Goal: Task Accomplishment & Management: Manage account settings

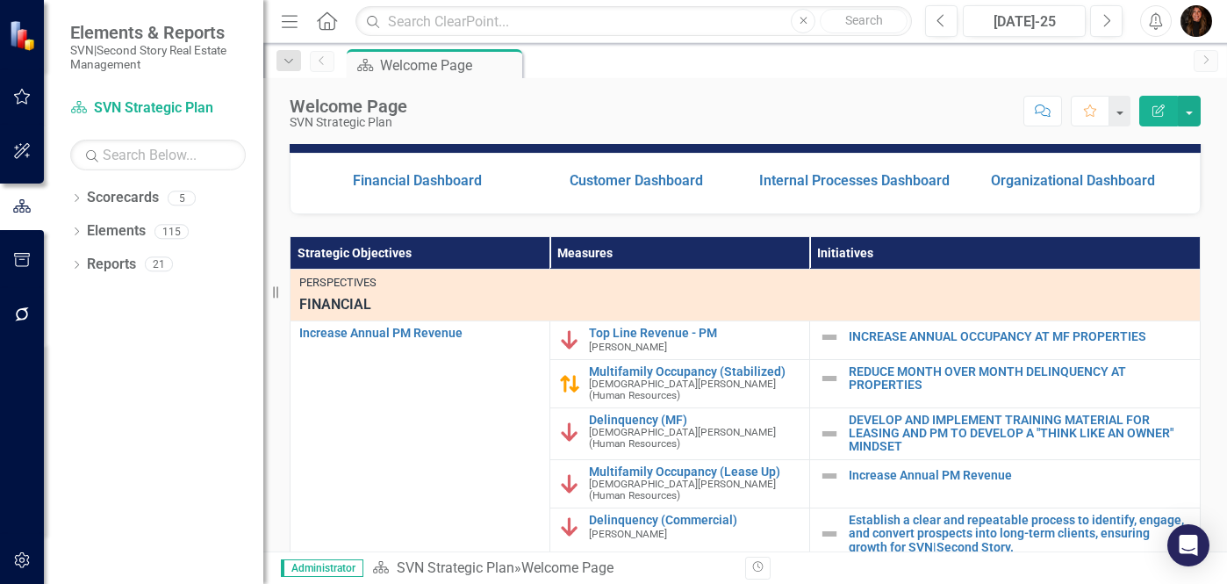
scroll to position [440, 0]
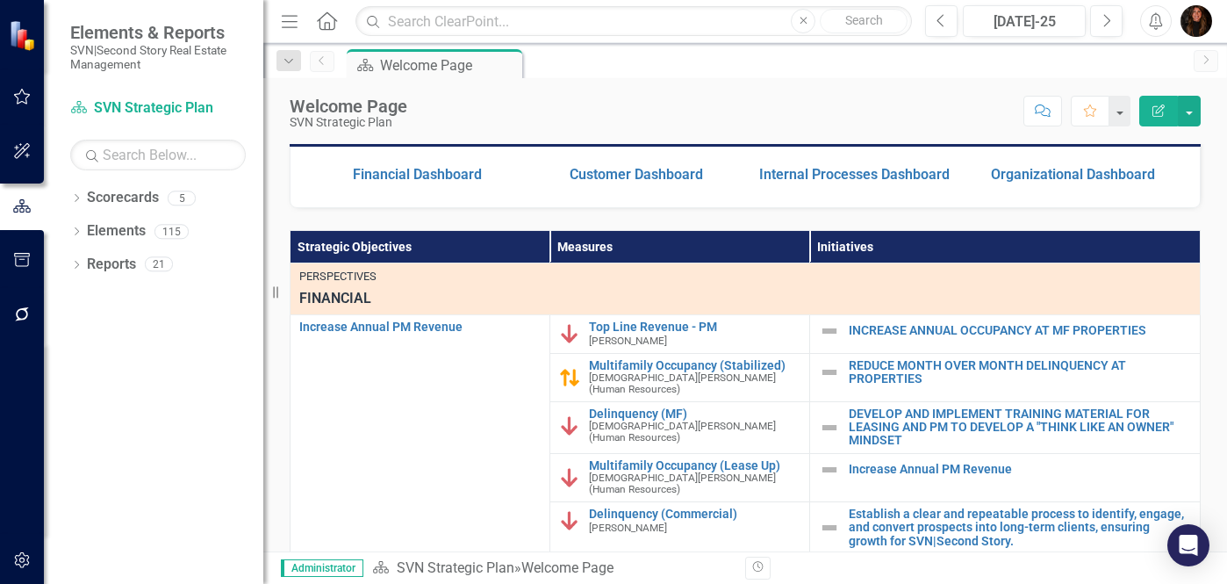
click at [1199, 22] on img "button" at bounding box center [1197, 21] width 32 height 32
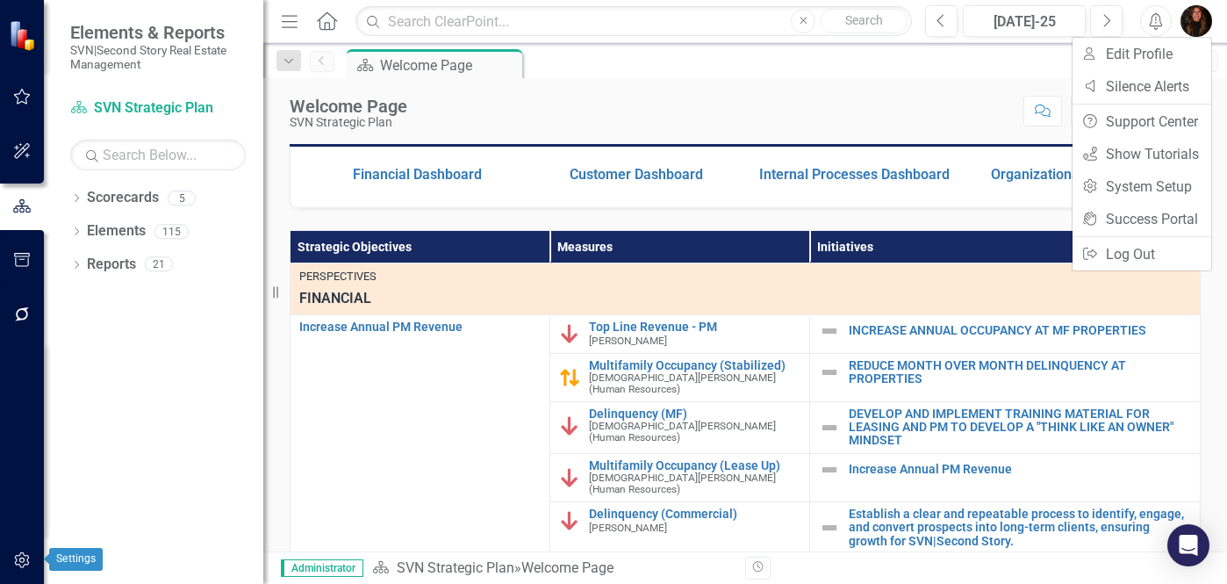
click at [29, 572] on button "button" at bounding box center [22, 560] width 39 height 37
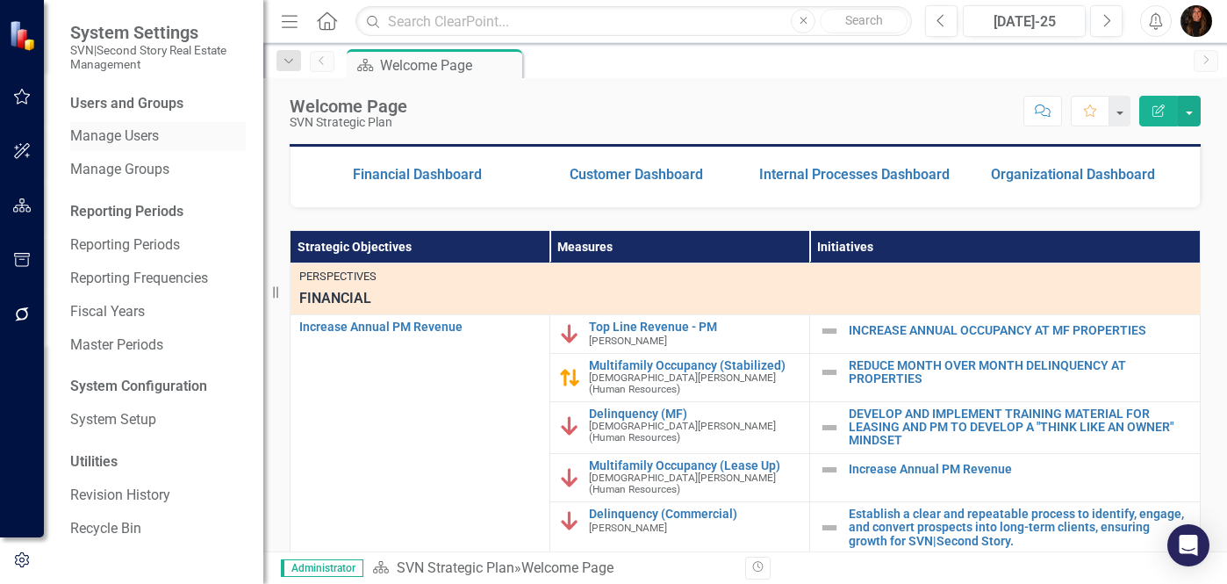
click at [134, 137] on link "Manage Users" at bounding box center [158, 136] width 176 height 20
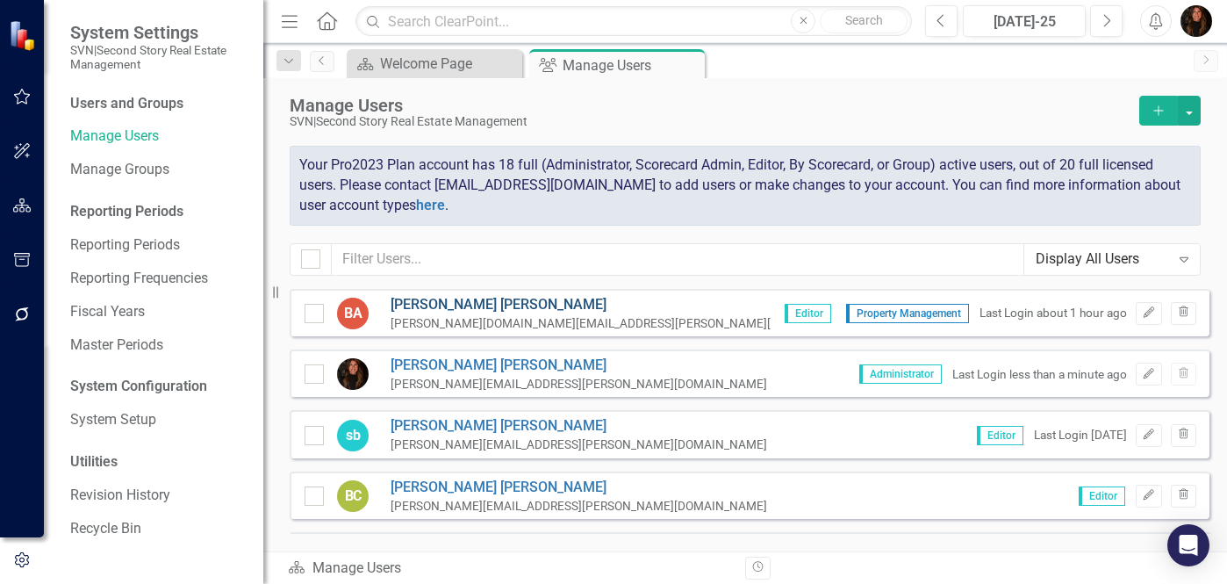
click at [448, 298] on link "[PERSON_NAME]" at bounding box center [626, 305] width 470 height 20
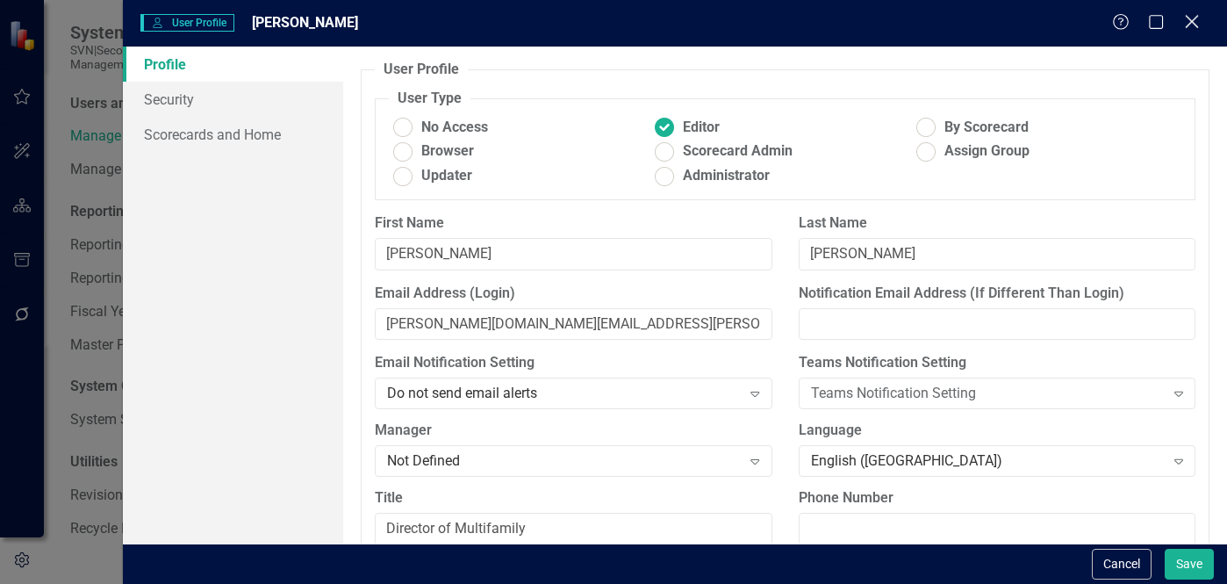
click at [1192, 25] on icon "Close" at bounding box center [1192, 21] width 22 height 17
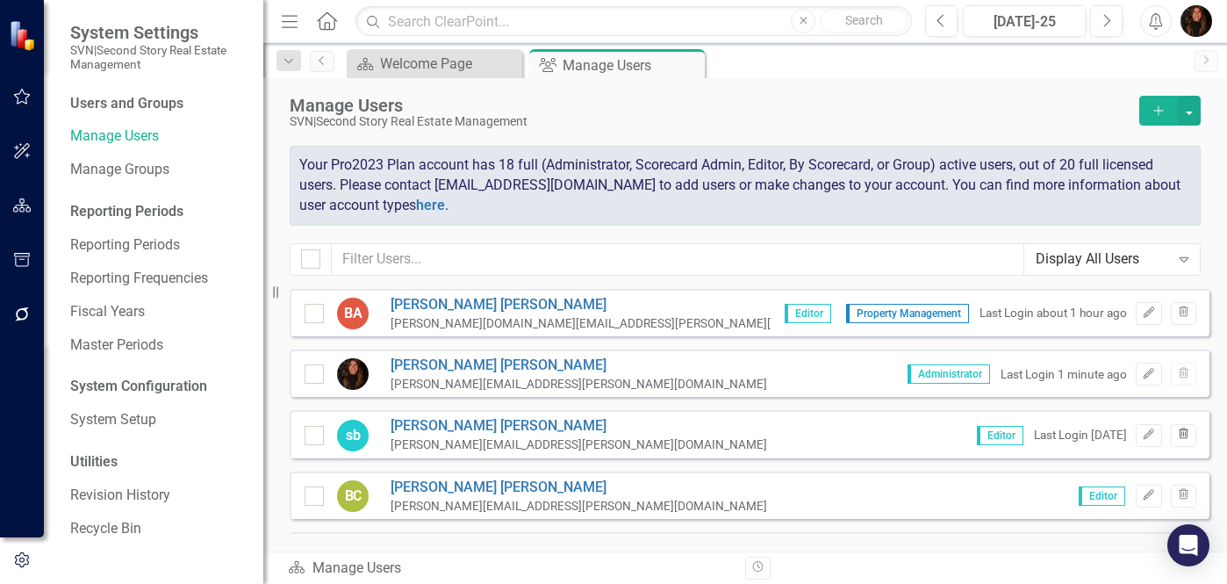
click at [1179, 434] on icon "button" at bounding box center [1184, 432] width 10 height 11
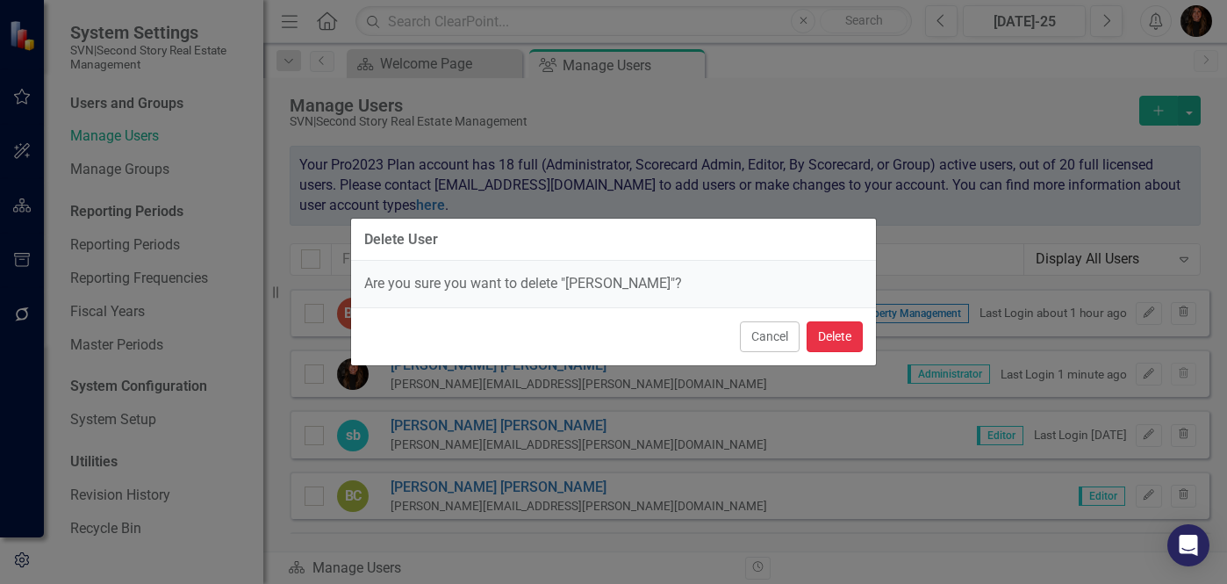
click at [841, 326] on button "Delete" at bounding box center [835, 336] width 56 height 31
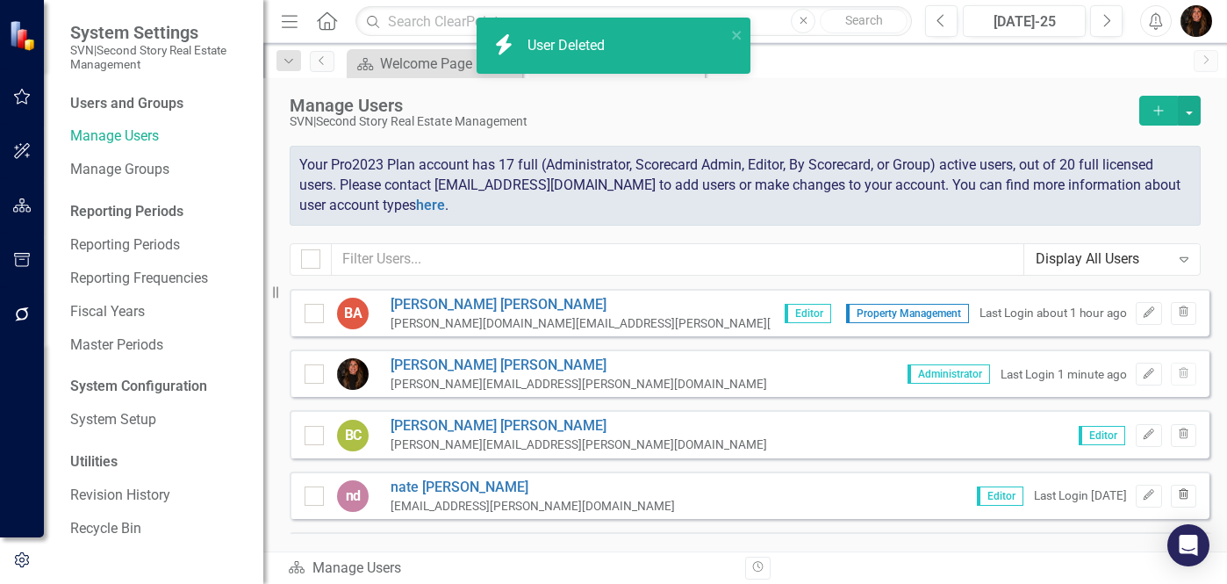
click at [1181, 497] on button "Trash" at bounding box center [1183, 496] width 25 height 23
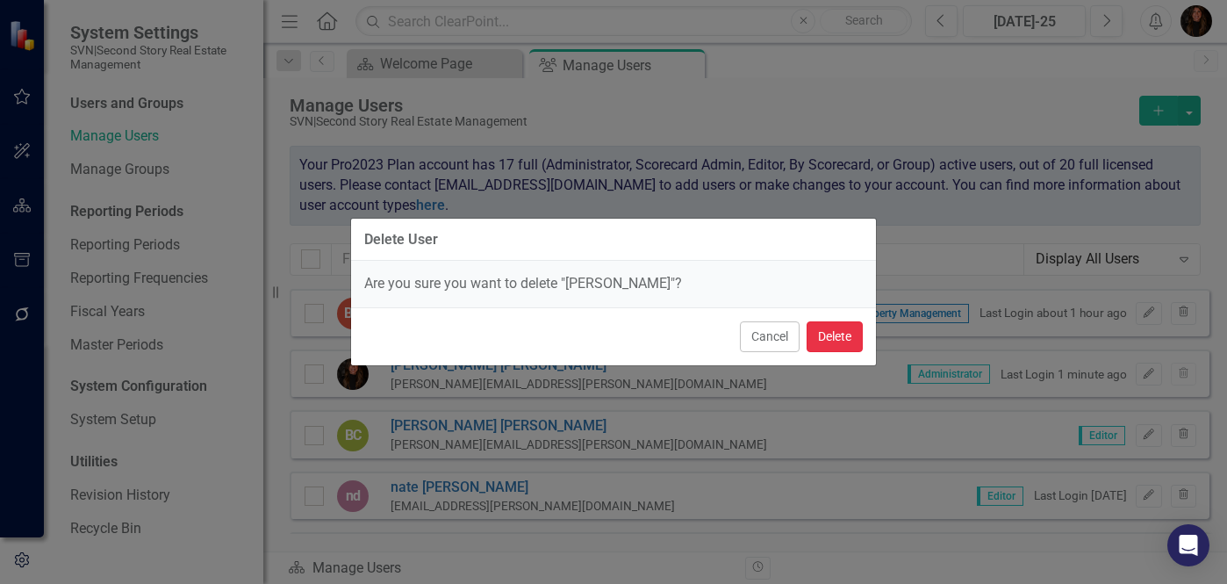
click at [826, 326] on button "Delete" at bounding box center [835, 336] width 56 height 31
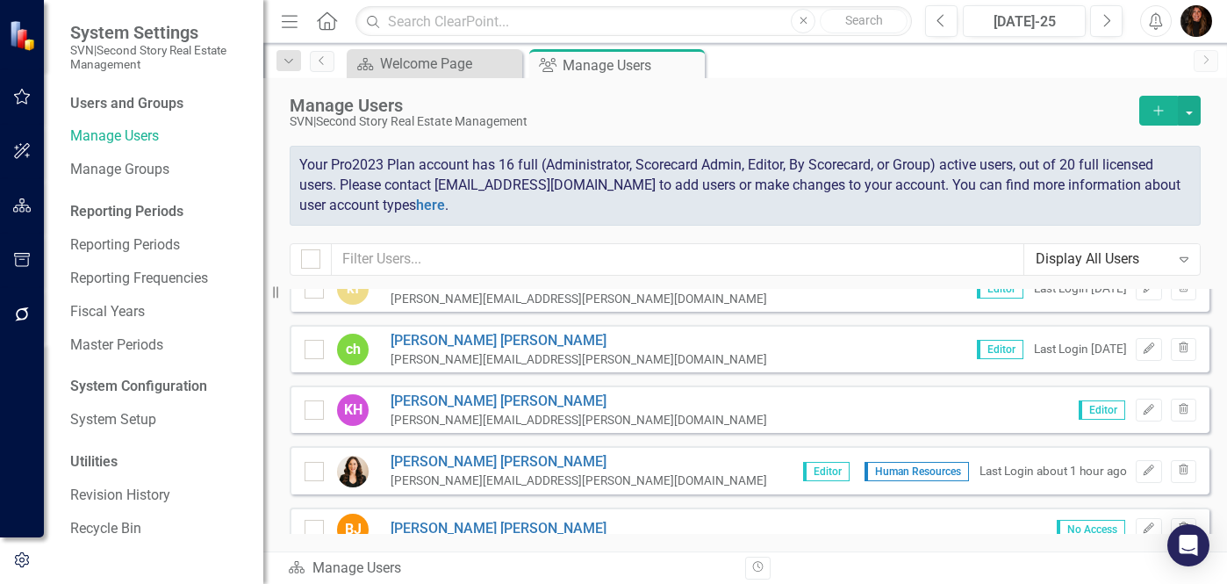
scroll to position [212, 0]
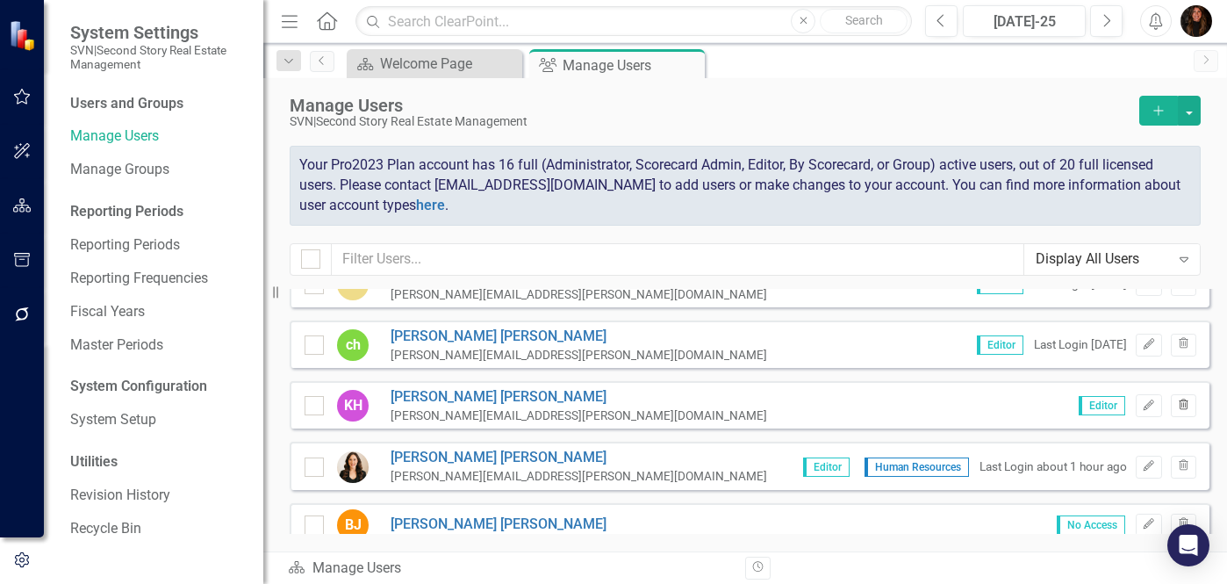
click at [1177, 406] on icon "Trash" at bounding box center [1183, 405] width 13 height 11
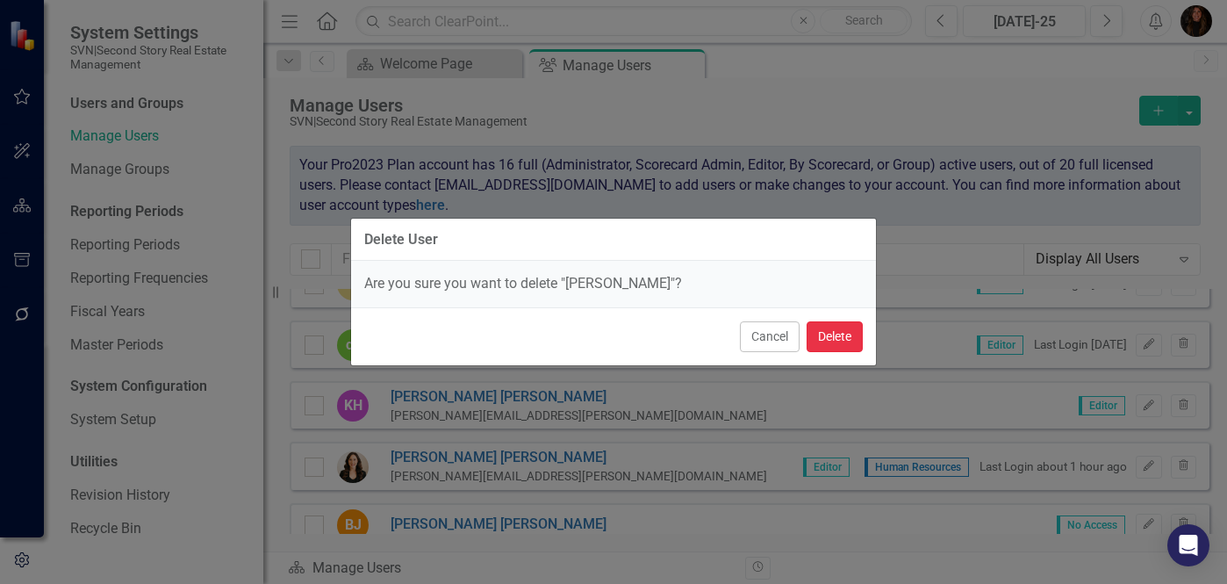
click at [836, 339] on button "Delete" at bounding box center [835, 336] width 56 height 31
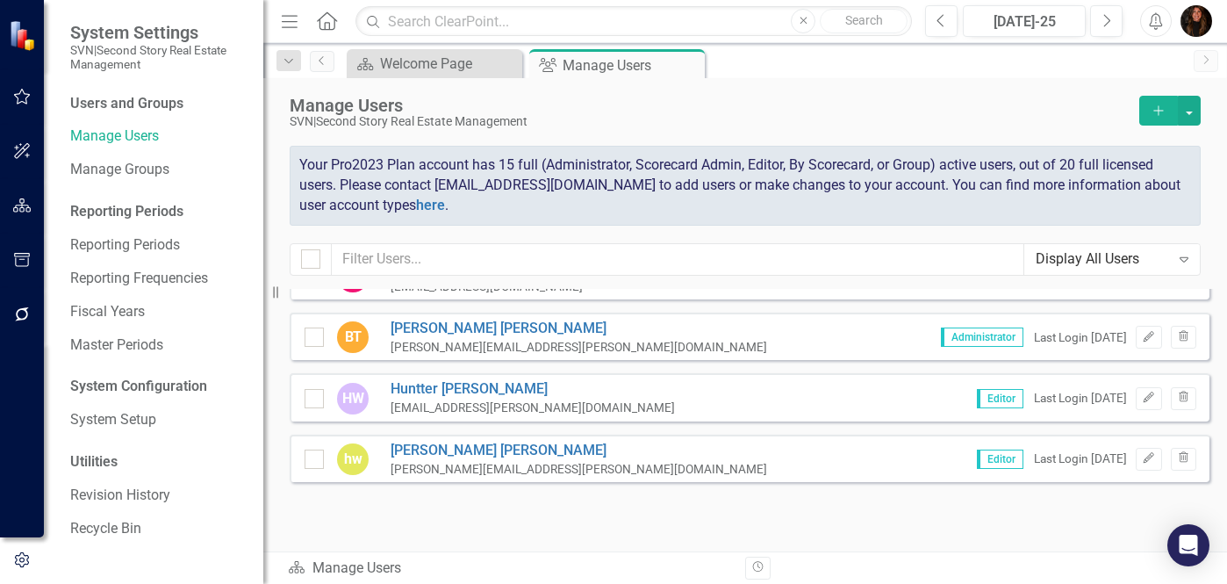
scroll to position [827, 0]
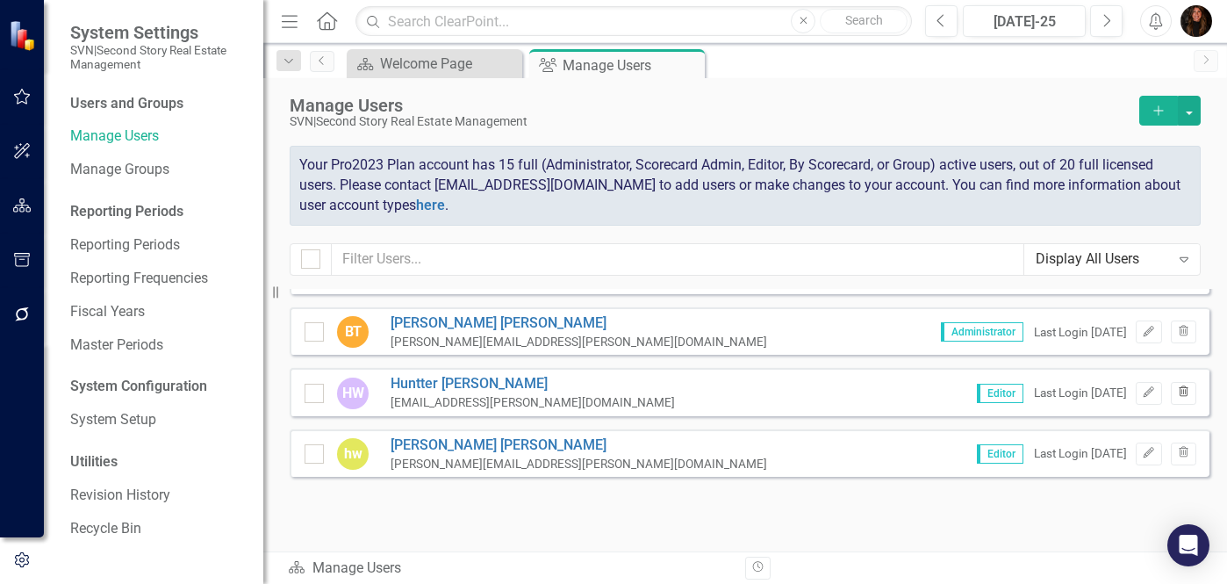
click at [1179, 387] on icon "button" at bounding box center [1184, 390] width 10 height 11
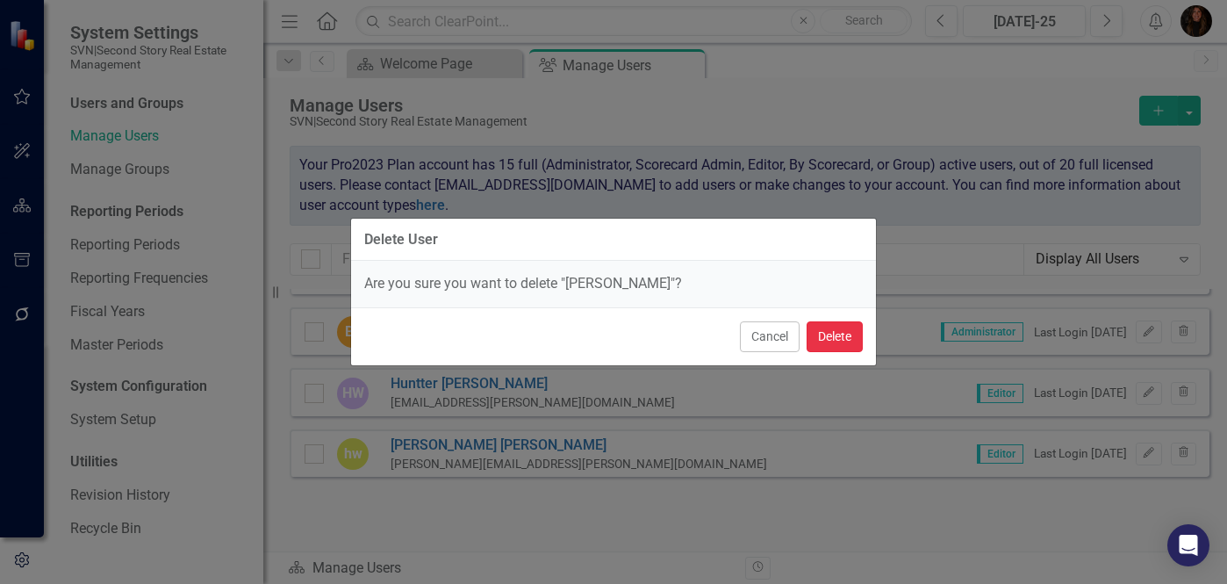
click at [848, 334] on button "Delete" at bounding box center [835, 336] width 56 height 31
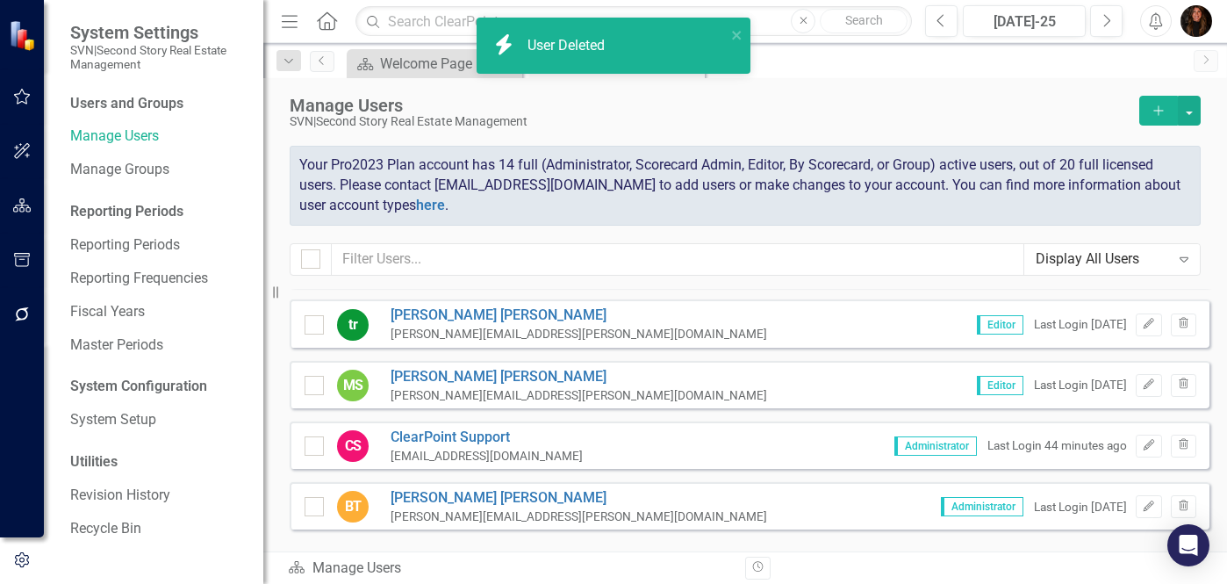
scroll to position [645, 0]
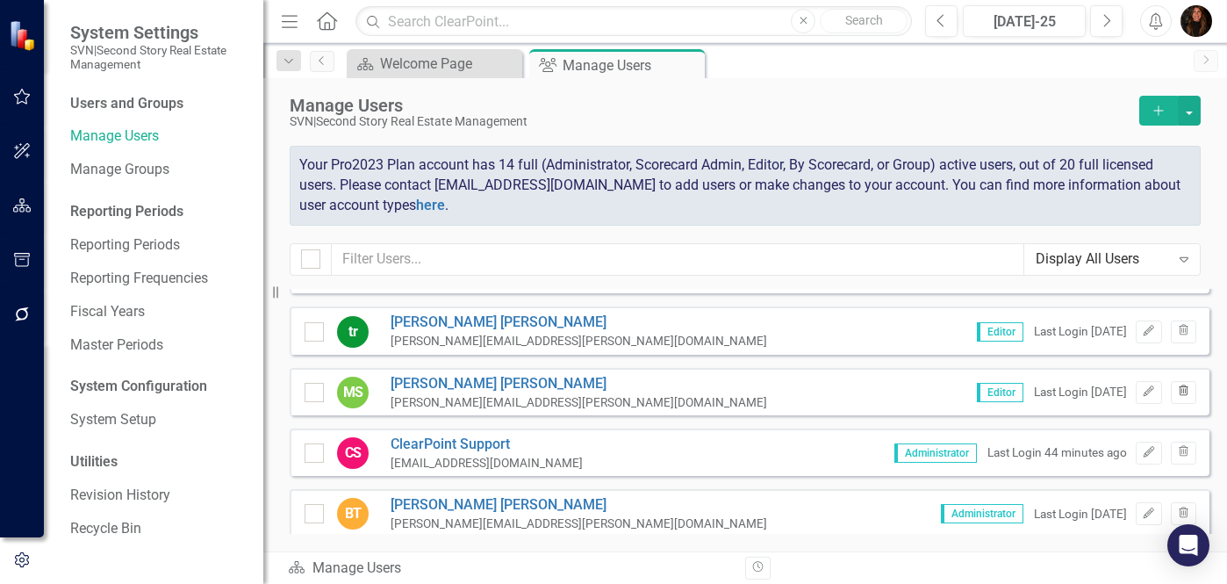
click at [1179, 395] on icon "button" at bounding box center [1184, 390] width 10 height 11
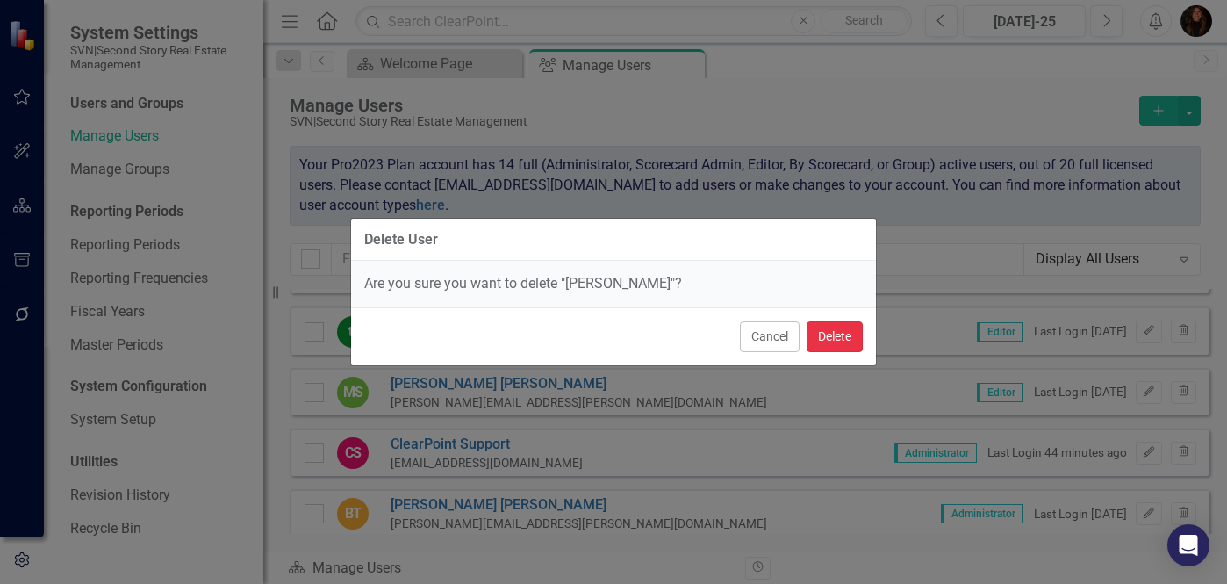
click at [837, 341] on button "Delete" at bounding box center [835, 336] width 56 height 31
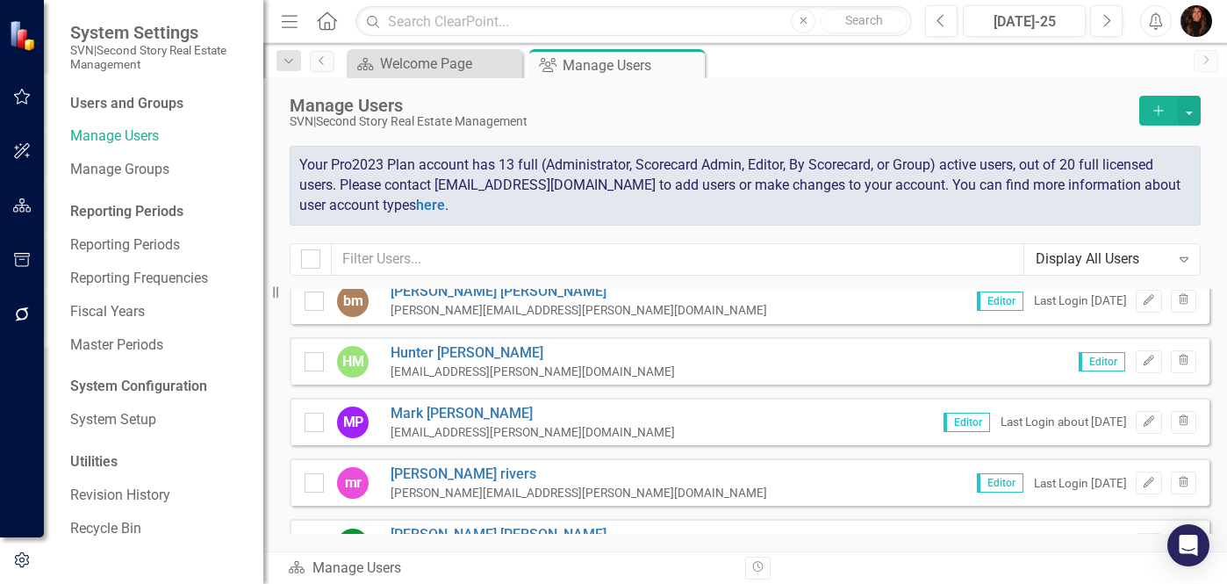
scroll to position [431, 0]
click at [1179, 427] on icon "button" at bounding box center [1184, 422] width 10 height 11
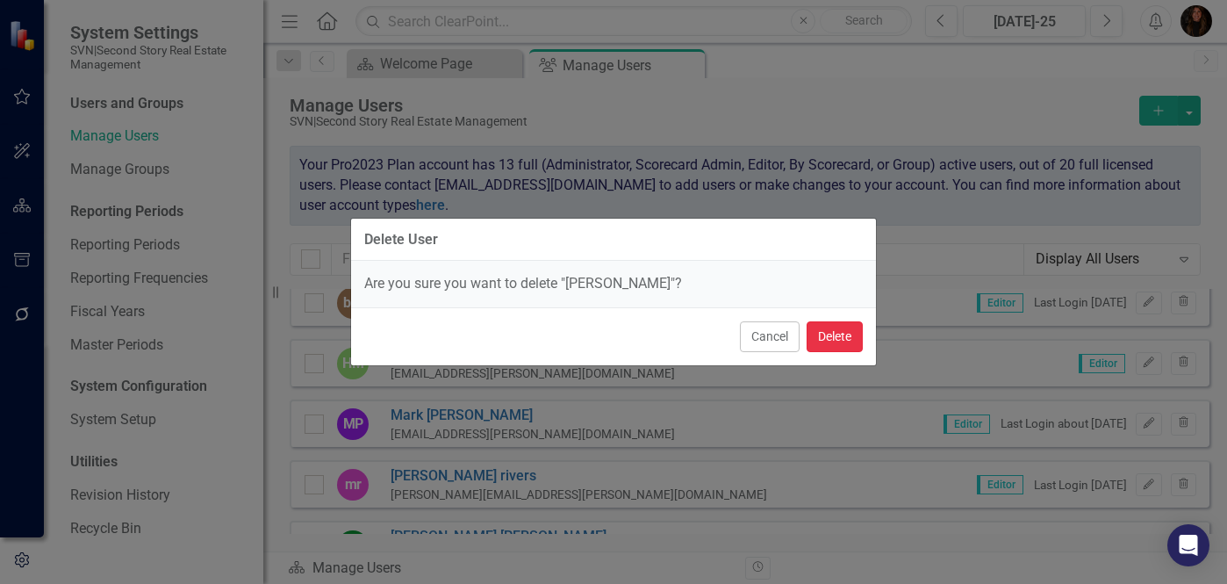
click at [849, 340] on button "Delete" at bounding box center [835, 336] width 56 height 31
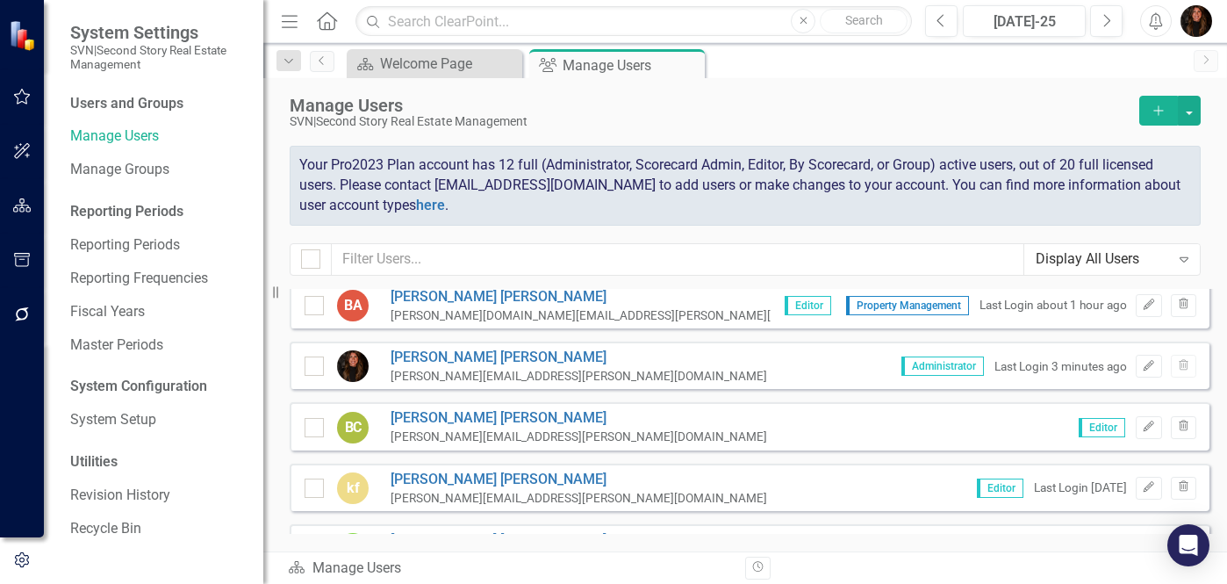
scroll to position [0, 0]
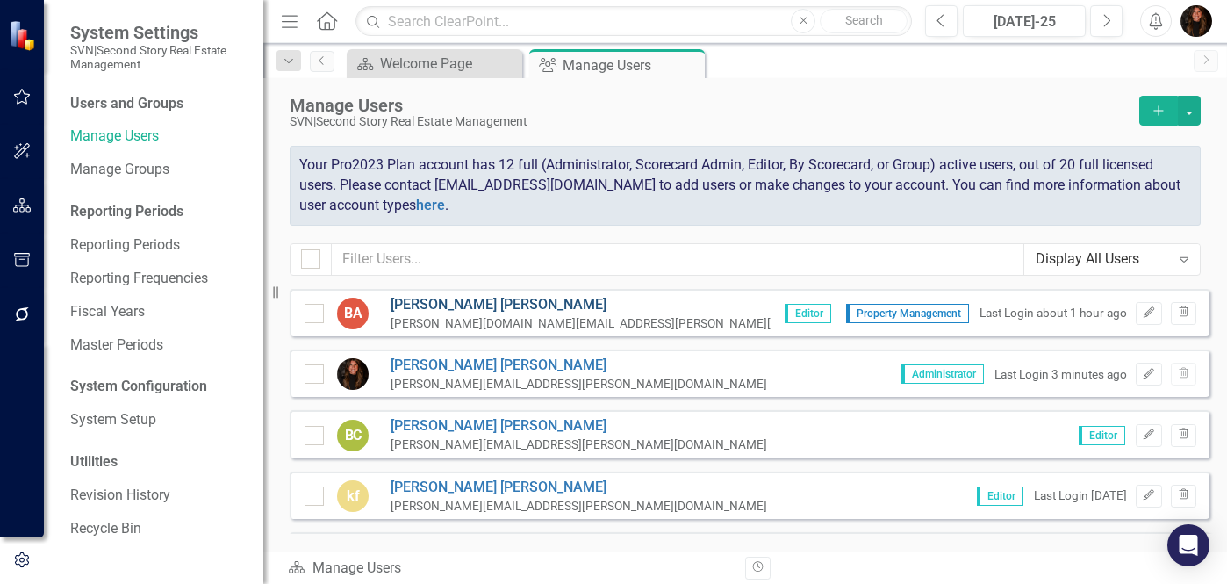
click at [445, 307] on link "[PERSON_NAME]" at bounding box center [626, 305] width 470 height 20
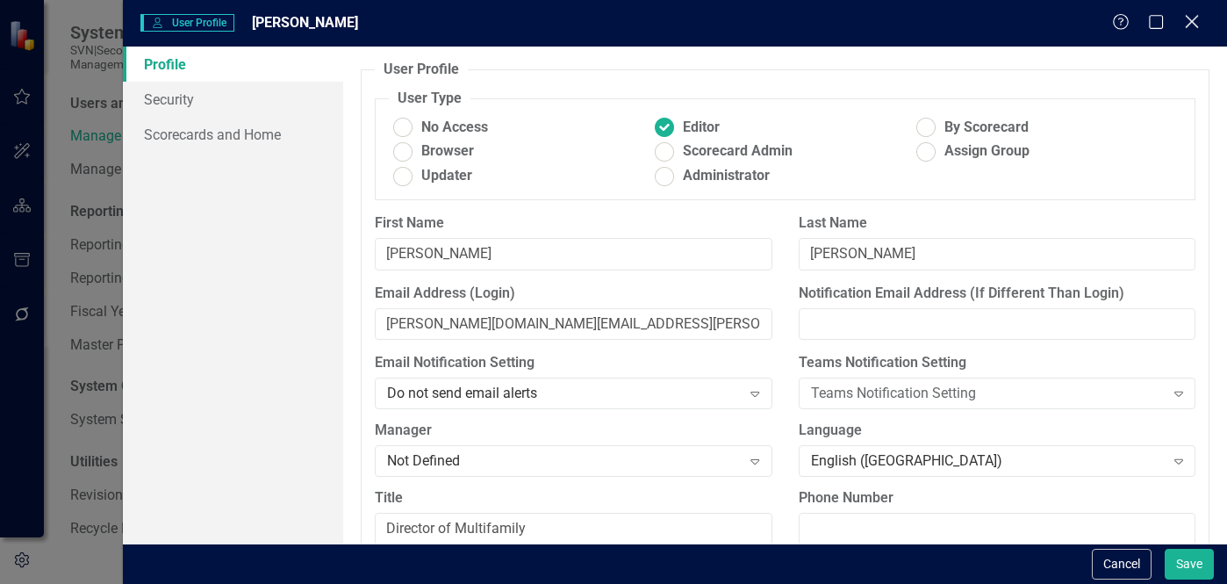
click at [1190, 22] on icon "Close" at bounding box center [1192, 21] width 22 height 17
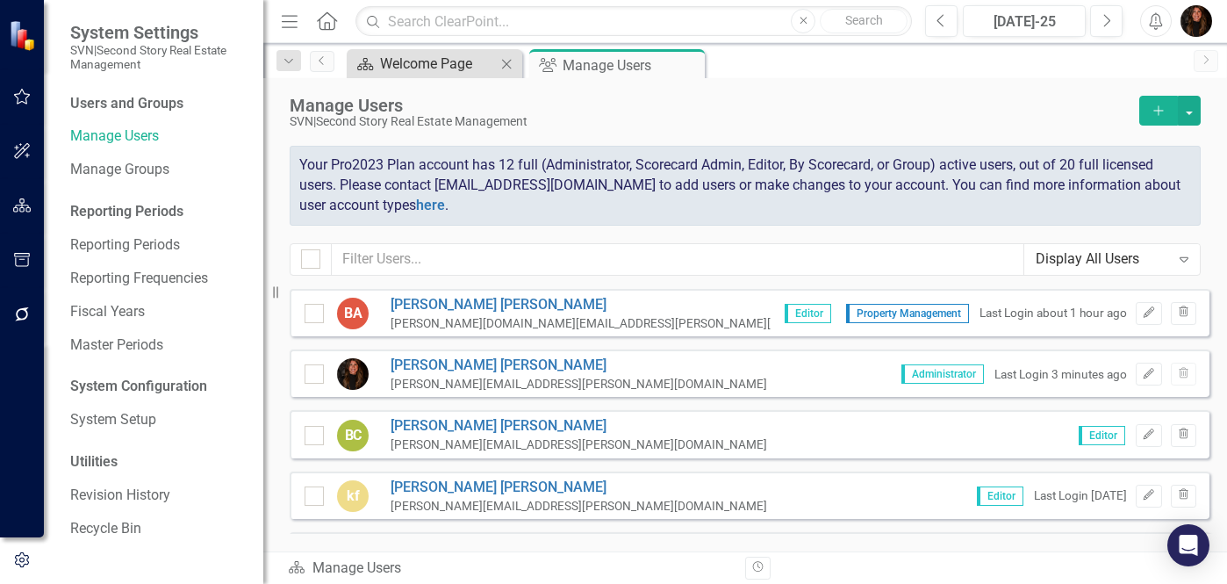
click at [404, 64] on div "Welcome Page" at bounding box center [438, 64] width 116 height 22
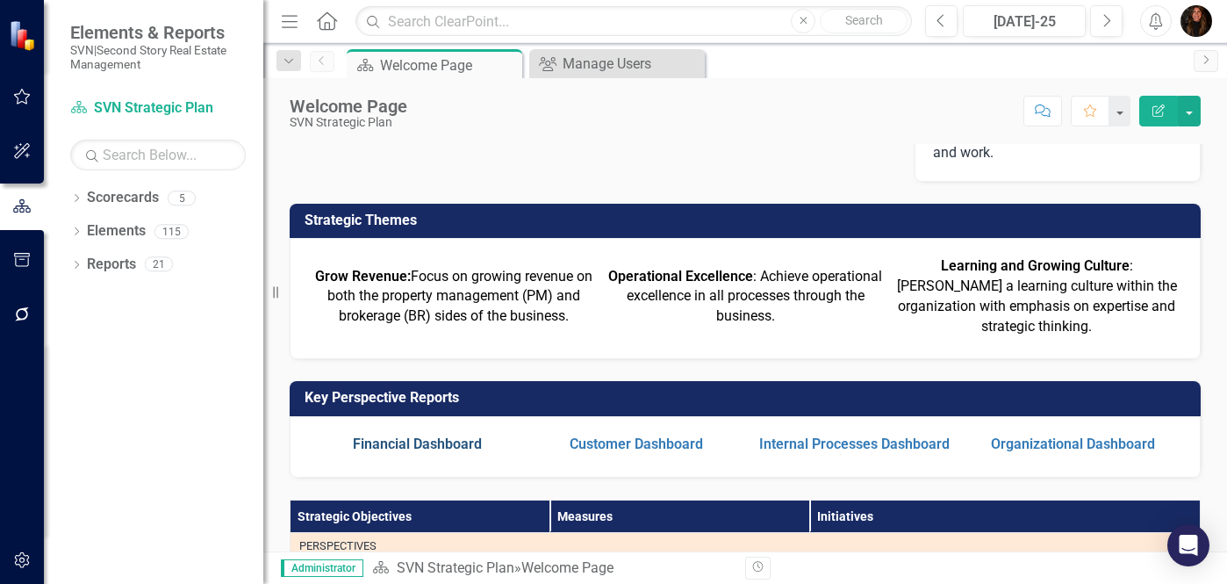
scroll to position [195, 0]
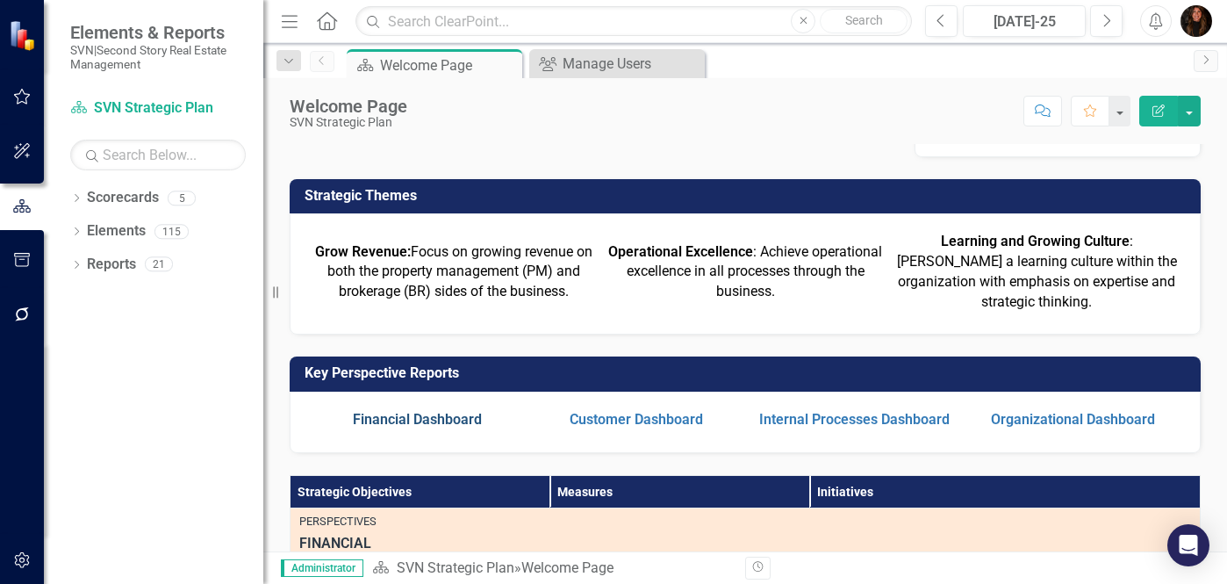
click at [383, 421] on link "Financial Dashboard" at bounding box center [417, 419] width 129 height 17
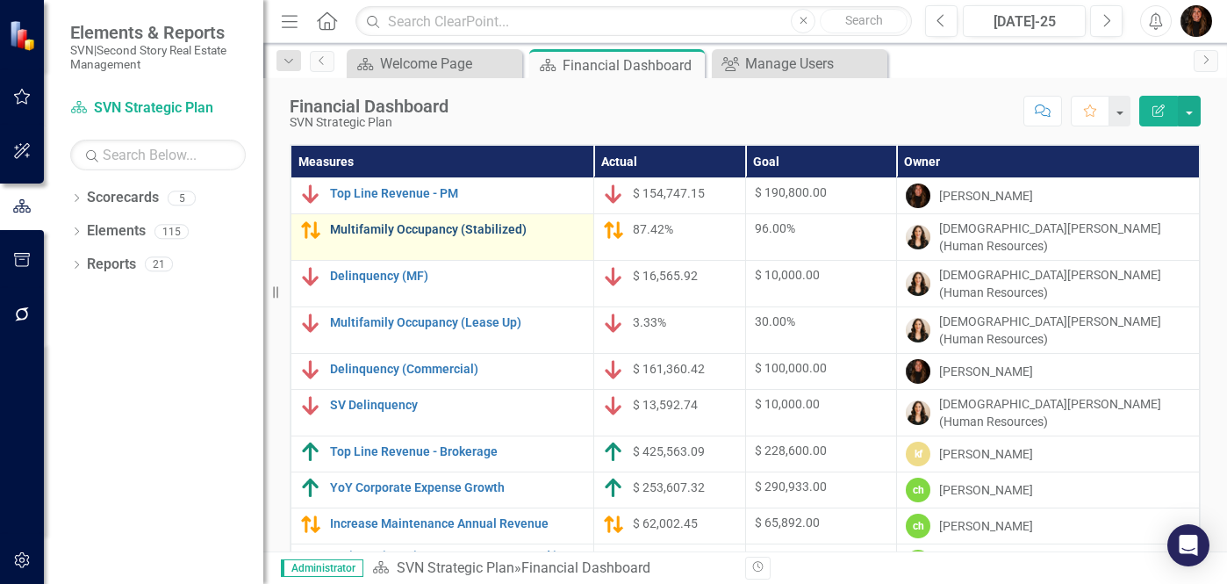
click at [476, 233] on link "Multifamily Occupancy (Stabilized)" at bounding box center [457, 229] width 255 height 13
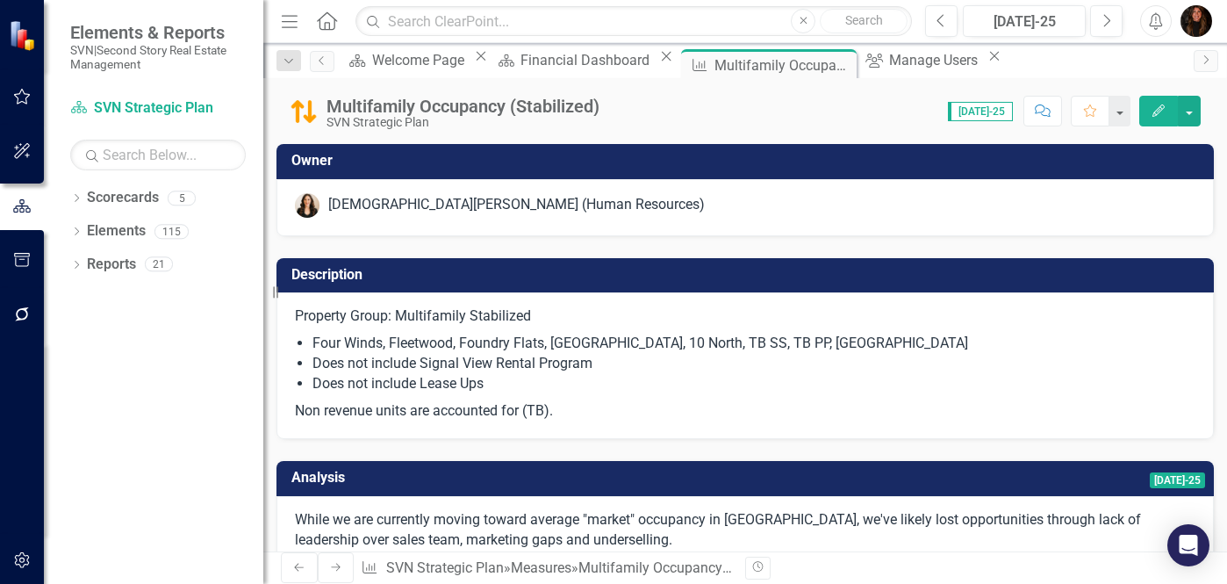
click at [611, 163] on h3 "Owner" at bounding box center [748, 161] width 914 height 16
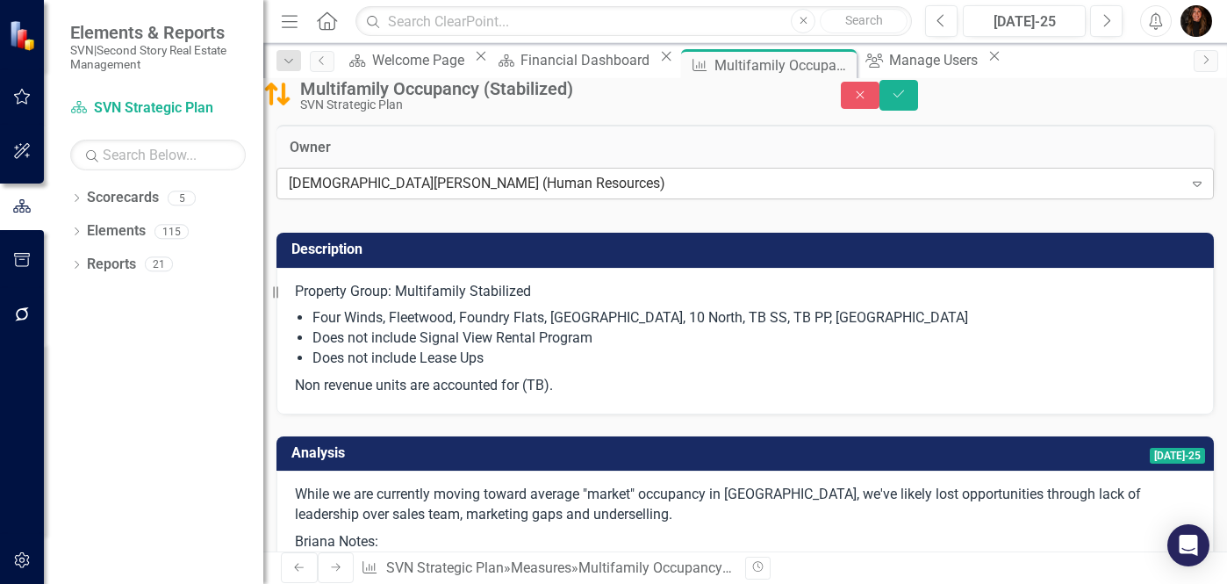
click at [1188, 190] on icon "Expand" at bounding box center [1197, 183] width 18 height 14
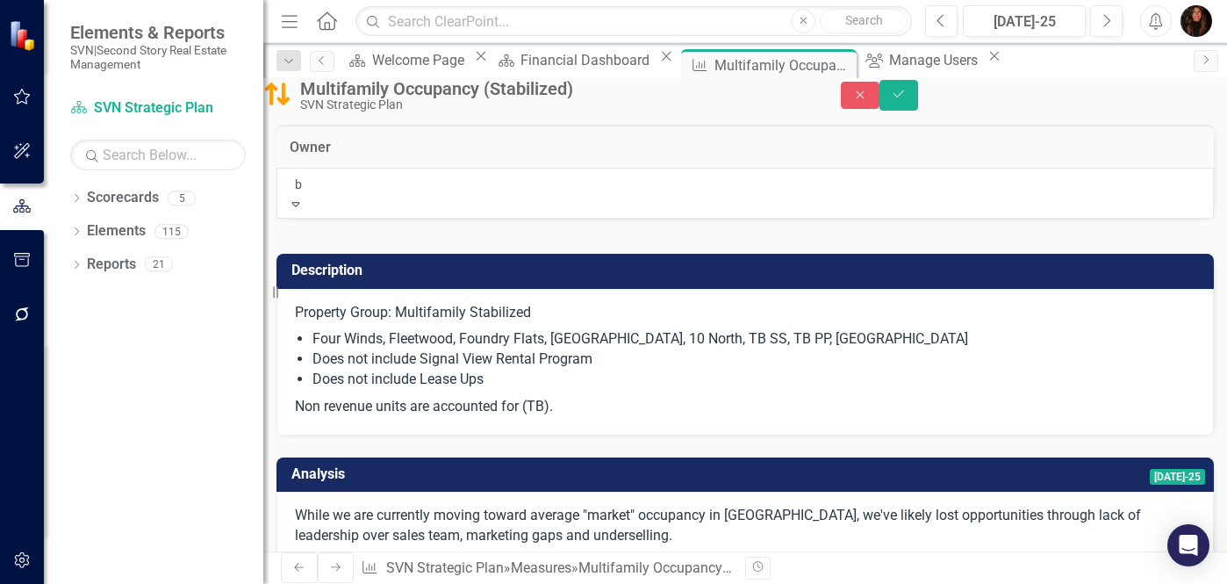
type input "be"
click at [272, 583] on span "Be [PERSON_NAME] (Property Management)" at bounding box center [136, 593] width 272 height 17
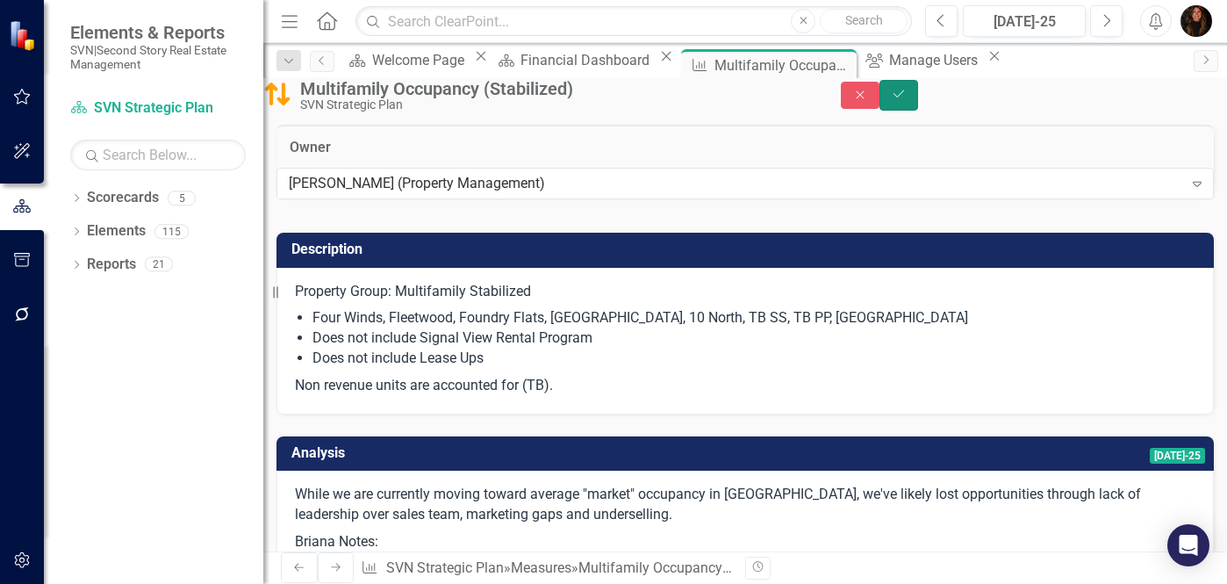
click at [907, 100] on icon "Save" at bounding box center [899, 94] width 16 height 12
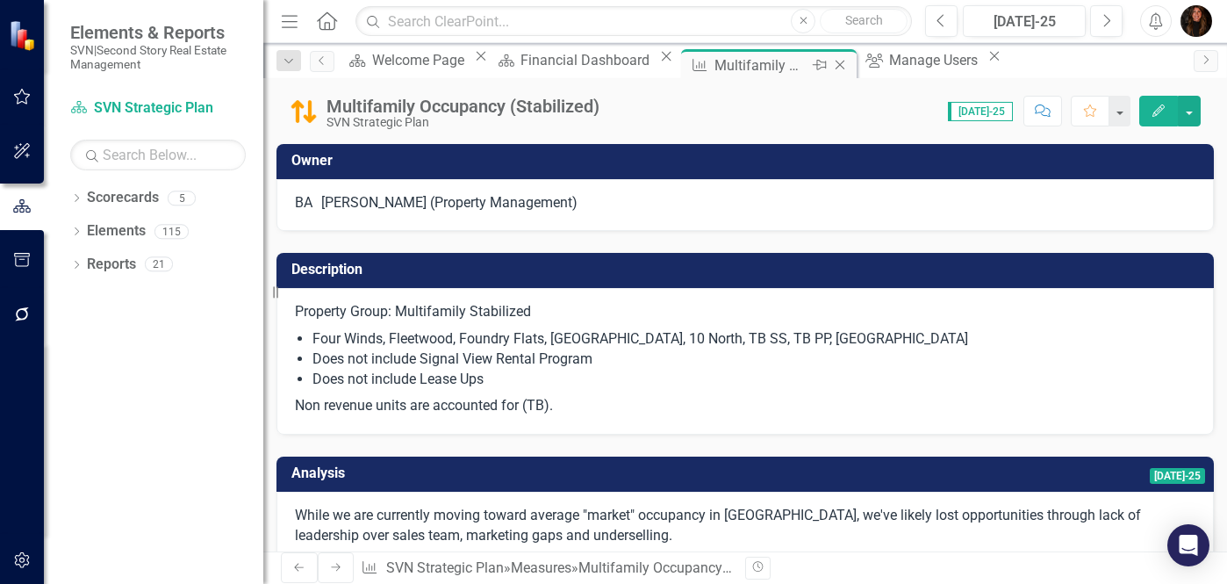
click at [831, 61] on icon "Close" at bounding box center [840, 65] width 18 height 14
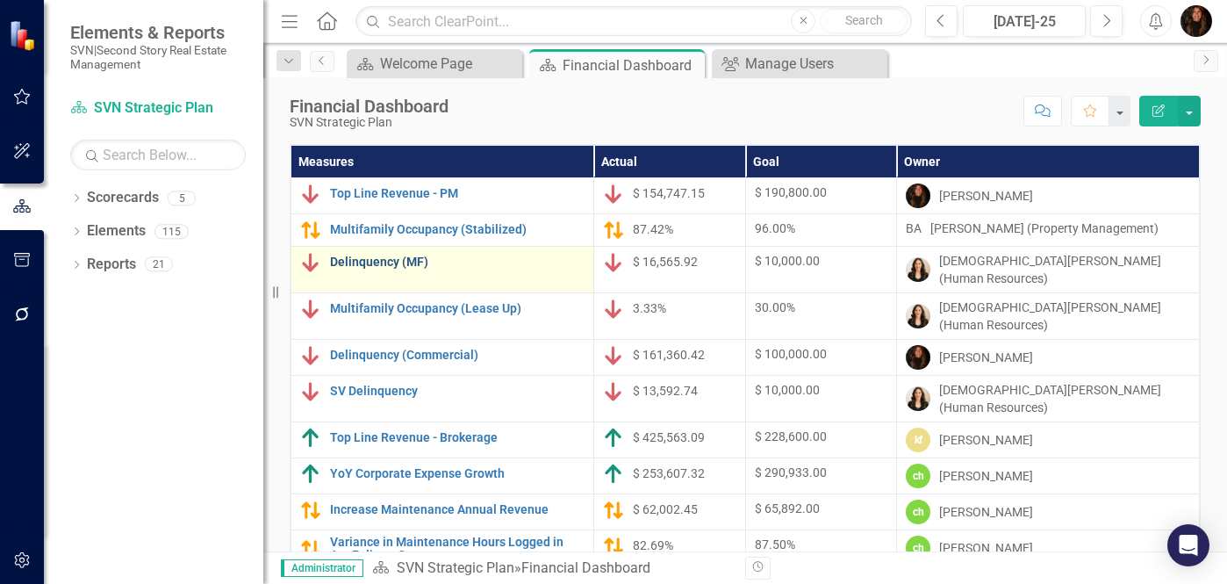
click at [406, 265] on link "Delinquency (MF)" at bounding box center [457, 261] width 255 height 13
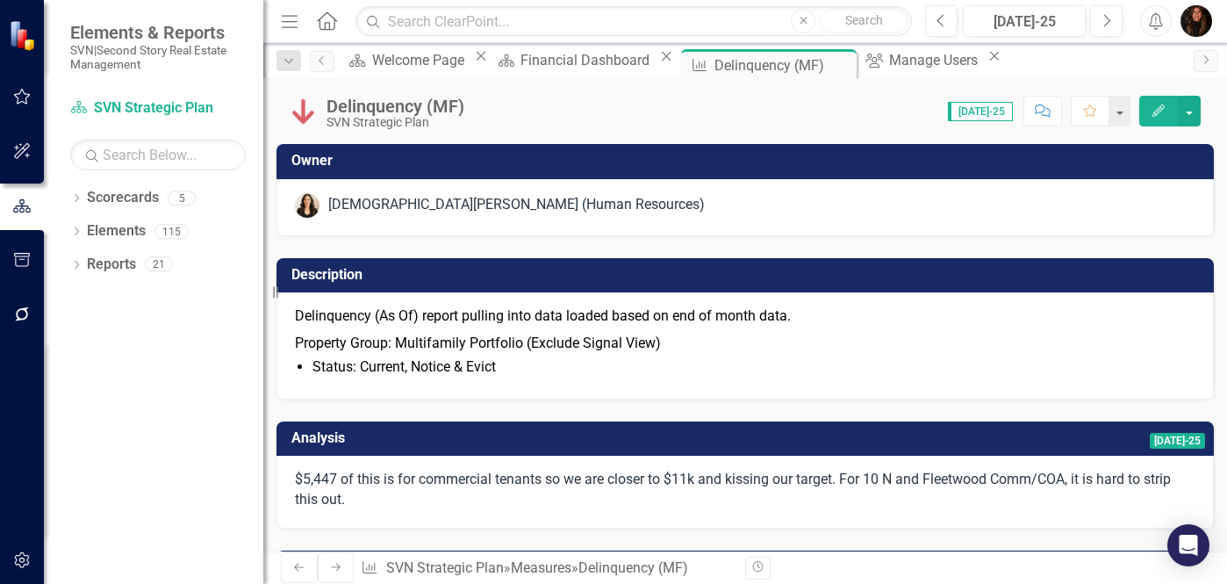
click at [511, 169] on td "Owner" at bounding box center [748, 162] width 914 height 29
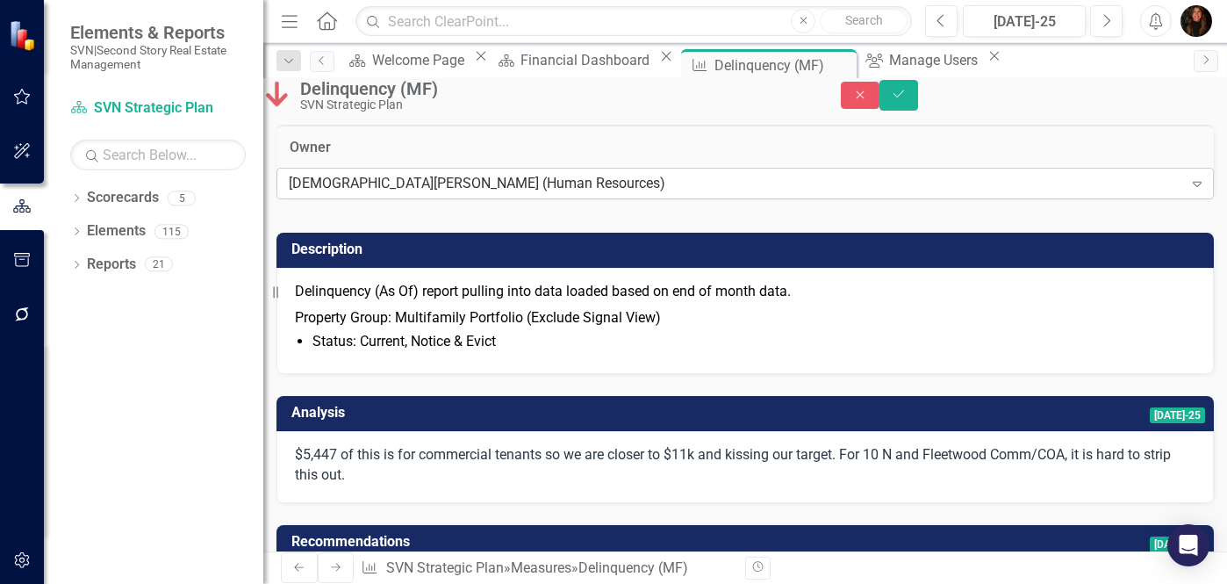
click at [625, 194] on div "[DEMOGRAPHIC_DATA][PERSON_NAME] (Human Resources)" at bounding box center [736, 184] width 894 height 20
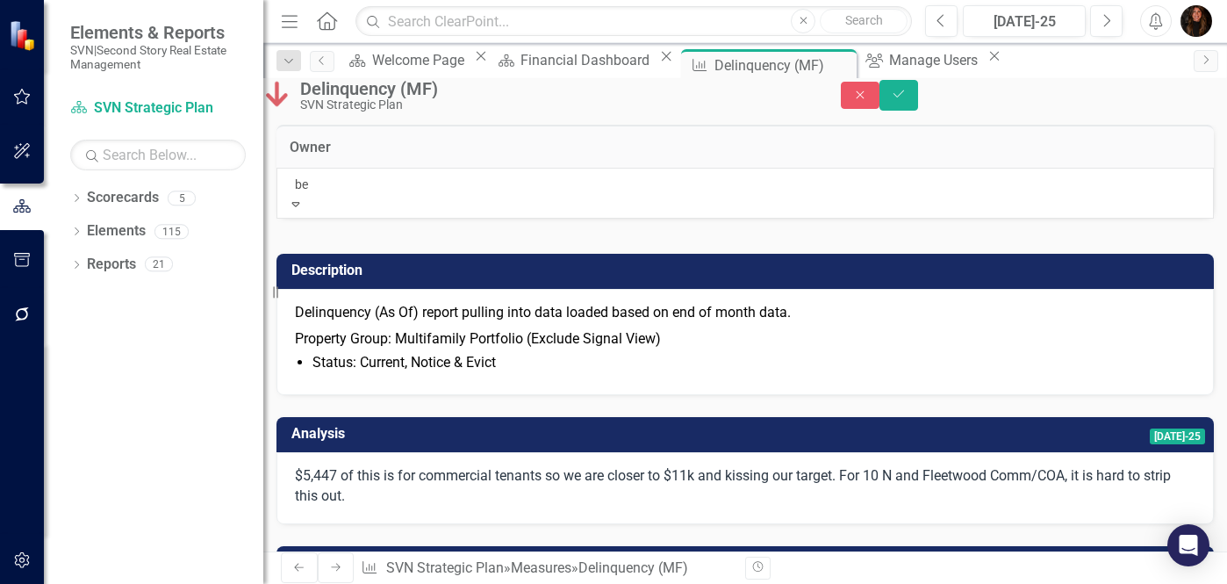
type input "[PERSON_NAME]"
click at [362, 583] on span "[PERSON_NAME] [PERSON_NAME] (Property Management)" at bounding box center [181, 593] width 362 height 17
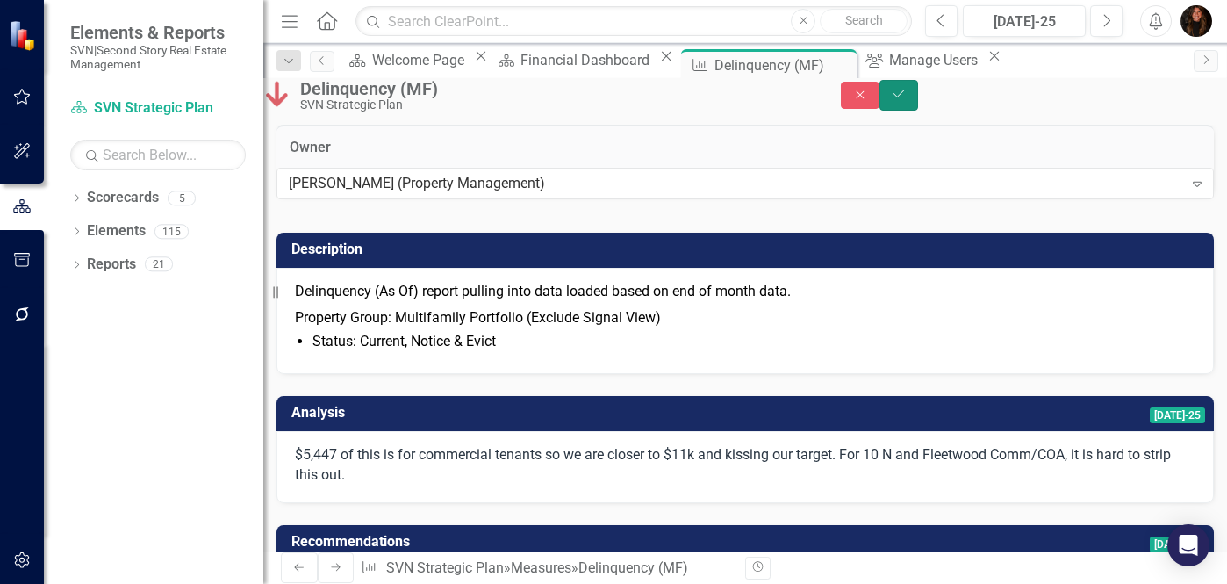
click at [907, 100] on icon "Save" at bounding box center [899, 94] width 16 height 12
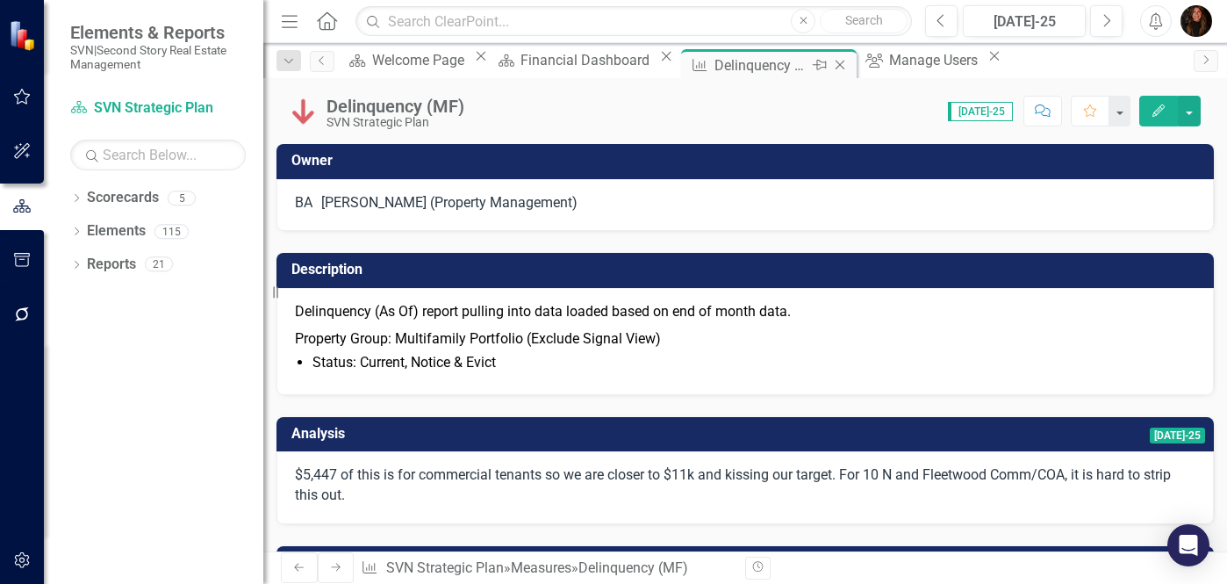
click at [836, 62] on icon at bounding box center [841, 66] width 10 height 10
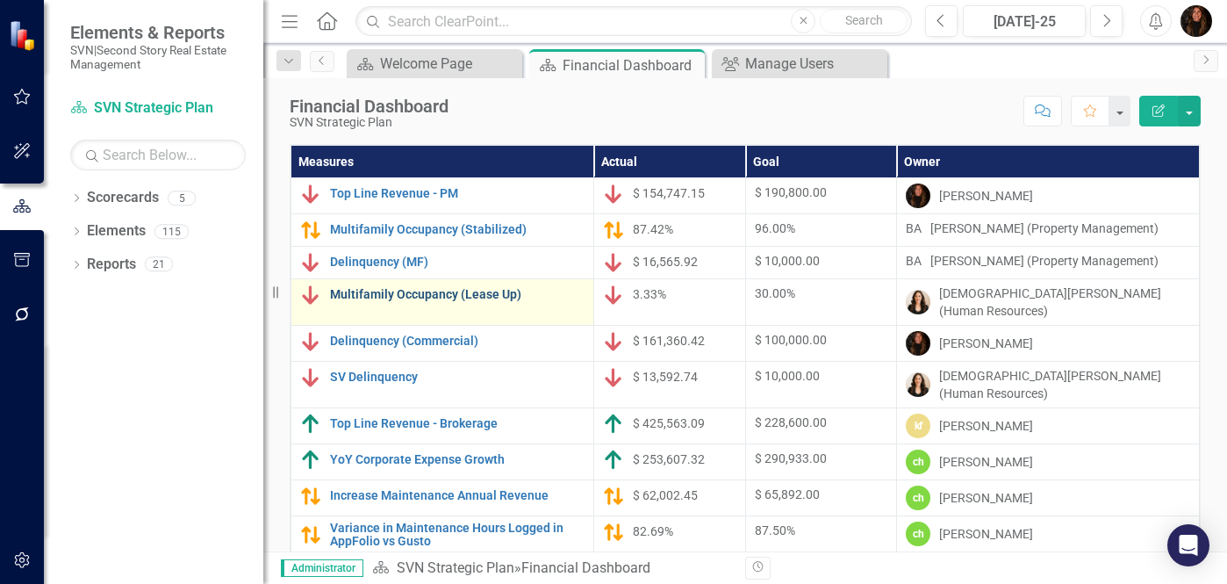
click at [395, 301] on link "Multifamily Occupancy (Lease Up)" at bounding box center [457, 294] width 255 height 13
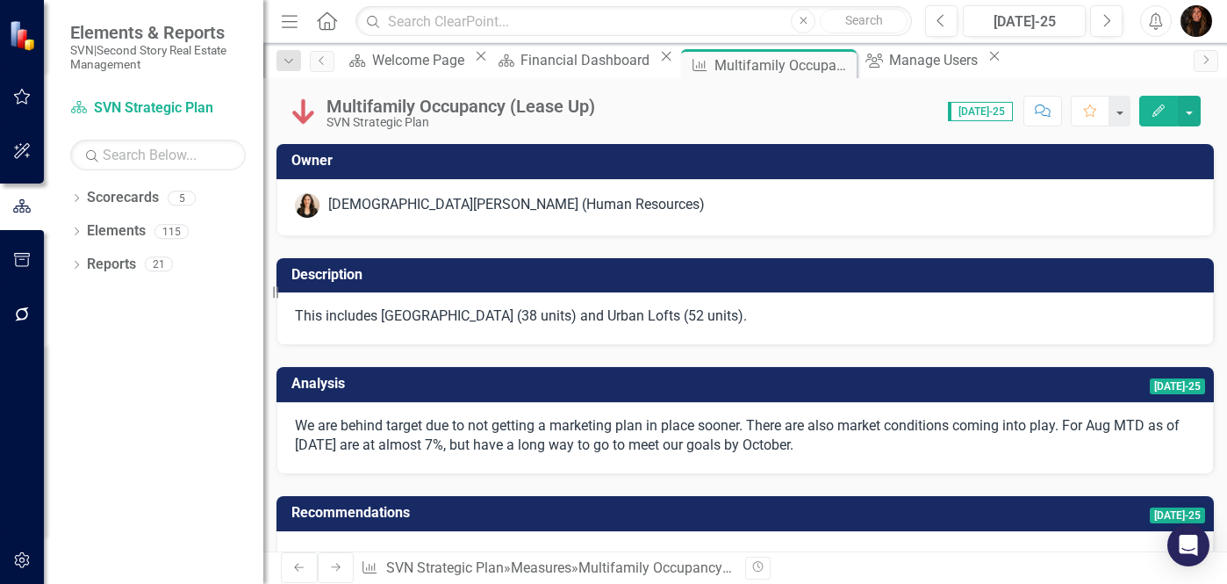
click at [587, 169] on td "Owner" at bounding box center [748, 162] width 914 height 29
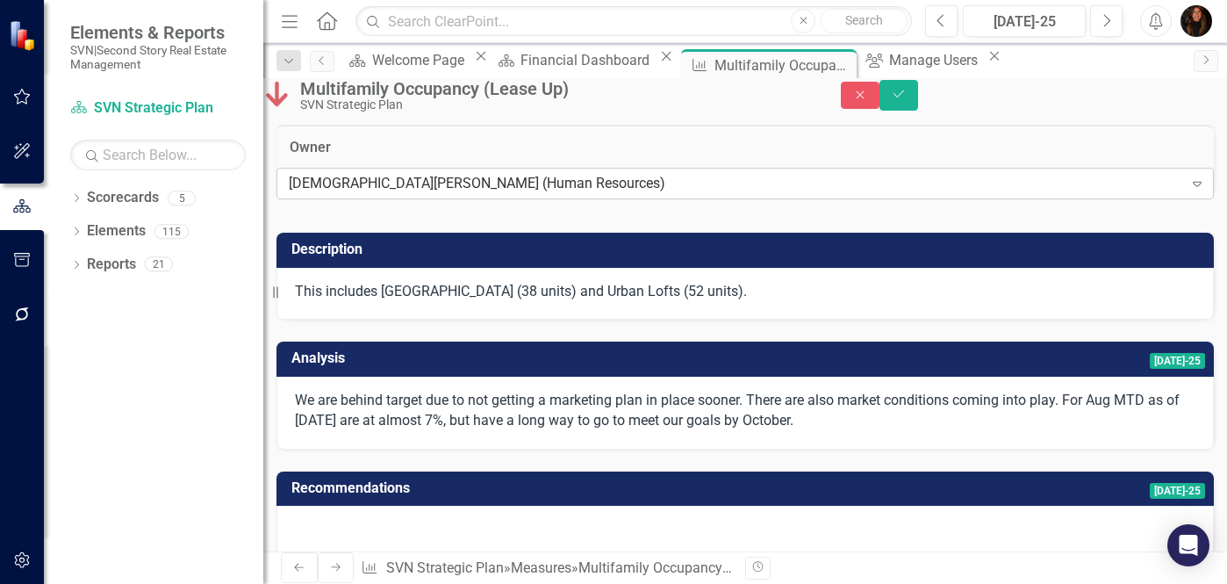
click at [554, 194] on div "[DEMOGRAPHIC_DATA][PERSON_NAME] (Human Resources)" at bounding box center [736, 184] width 894 height 20
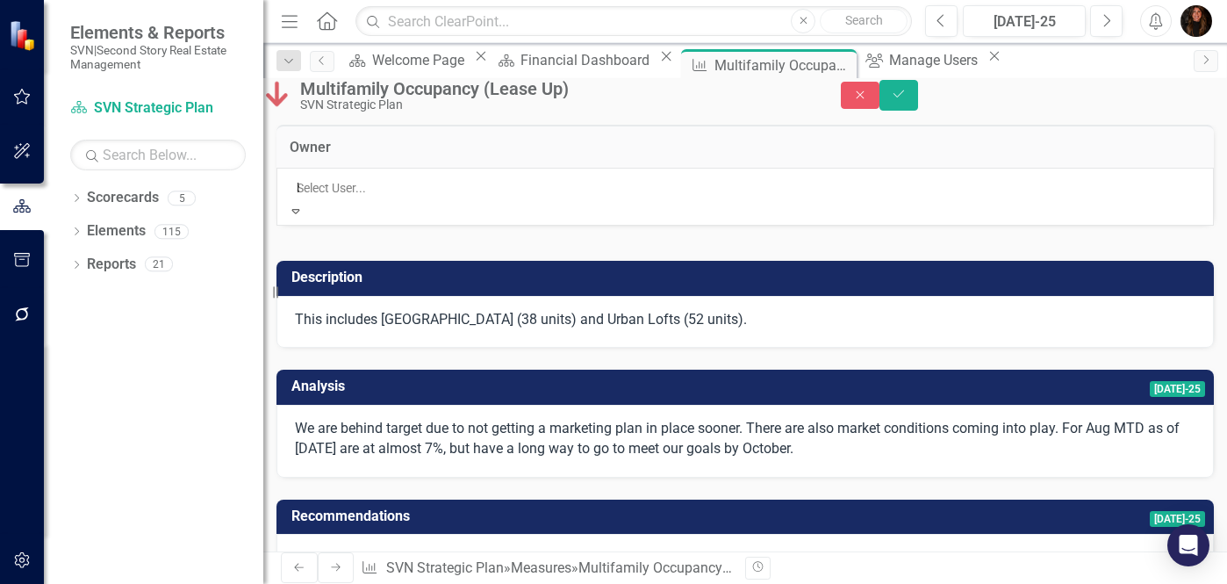
type input "be"
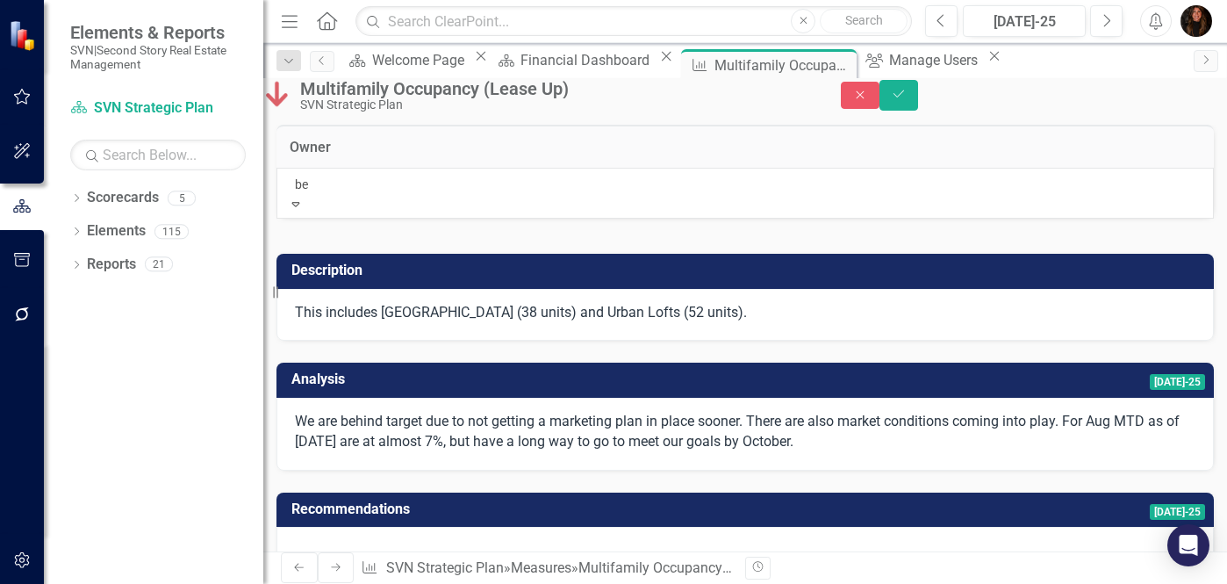
click at [272, 583] on span "Be [PERSON_NAME] (Property Management)" at bounding box center [136, 593] width 272 height 17
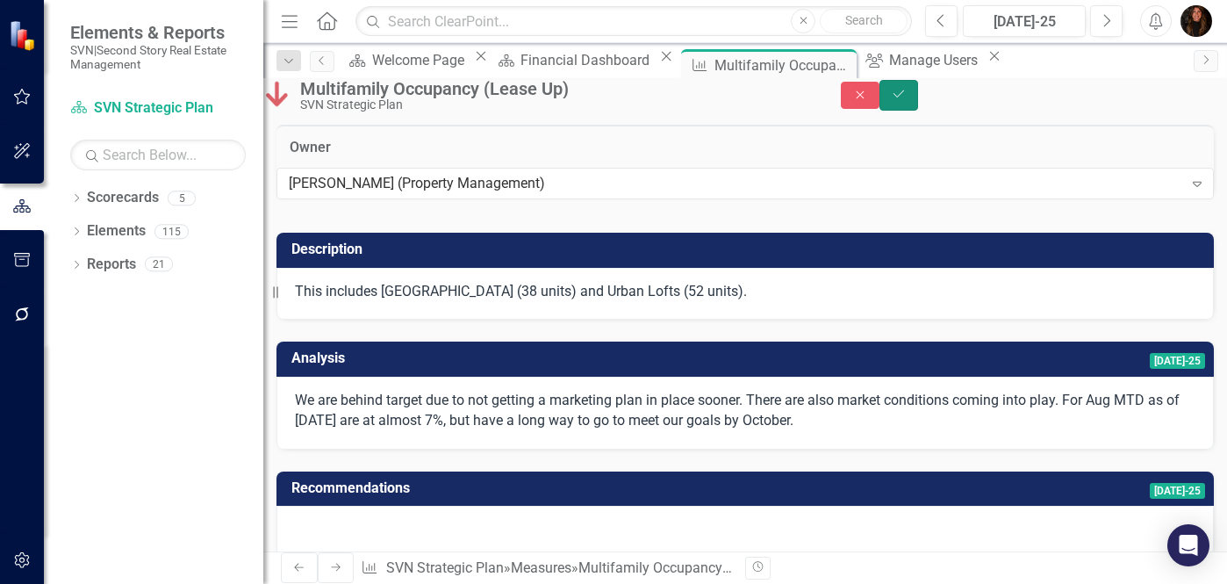
click at [918, 107] on button "Save" at bounding box center [898, 95] width 39 height 31
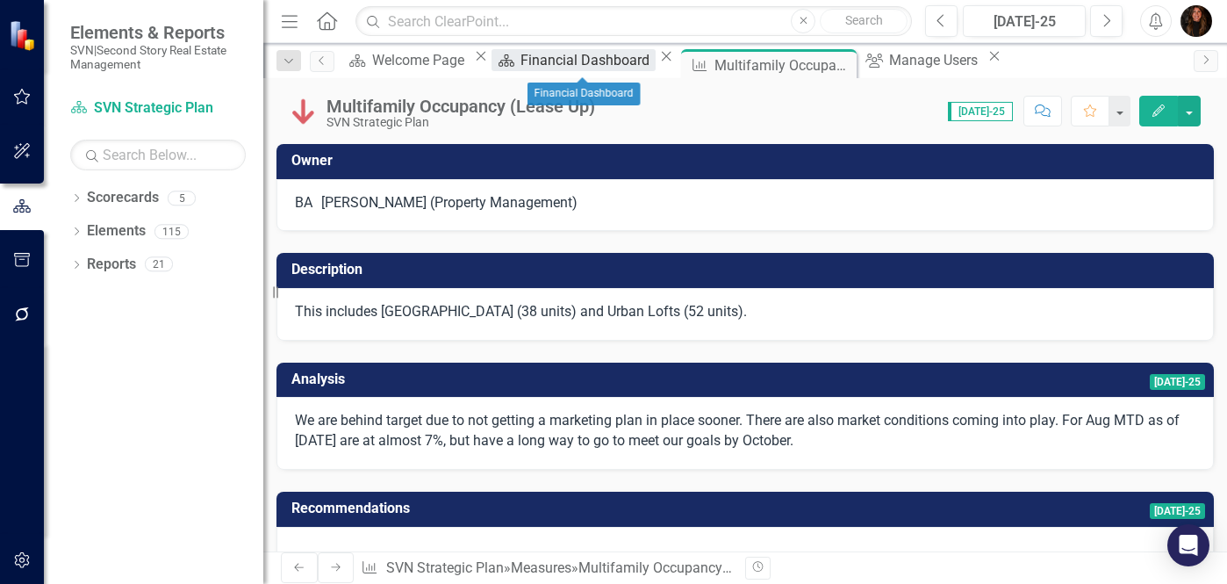
click at [577, 58] on div "Financial Dashboard" at bounding box center [588, 60] width 134 height 22
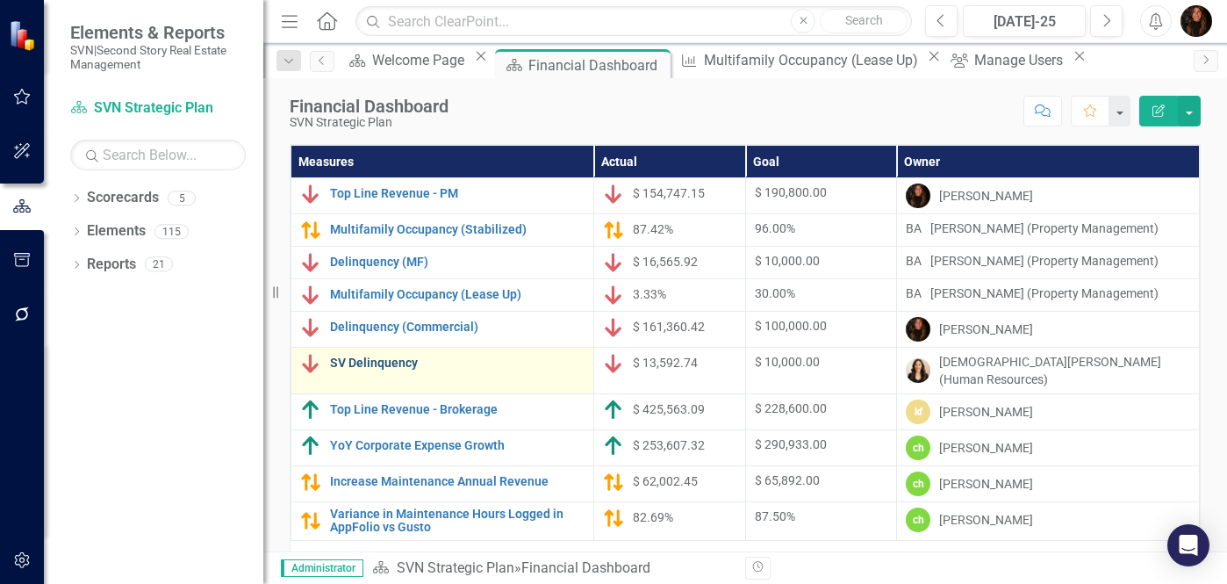
click at [390, 370] on link "SV Delinquency" at bounding box center [457, 362] width 255 height 13
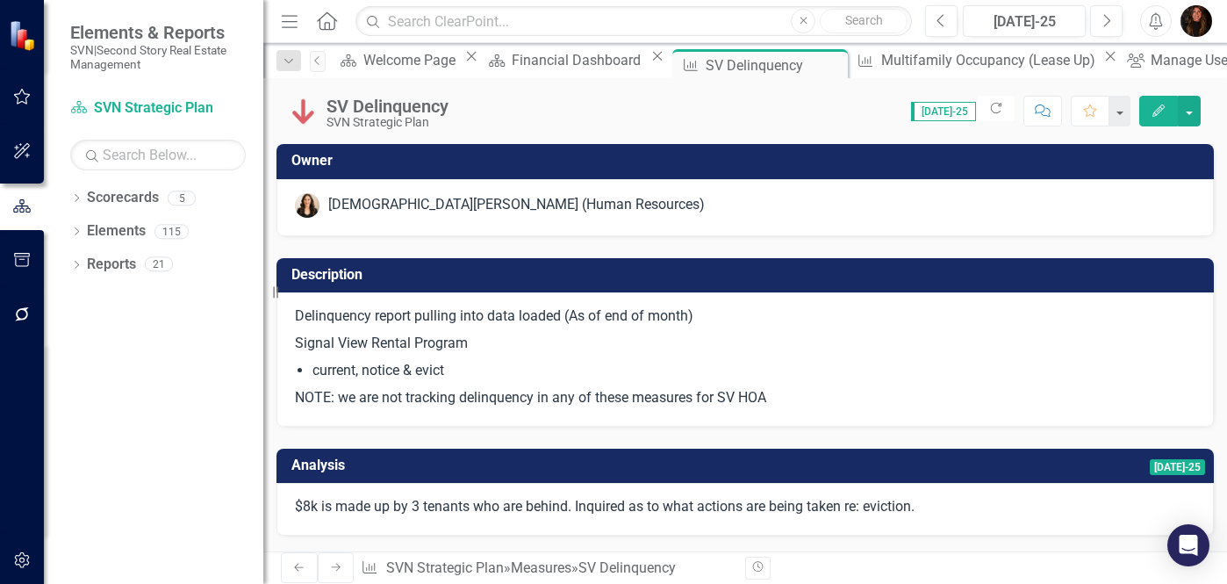
click at [499, 156] on h3 "Owner" at bounding box center [748, 161] width 914 height 16
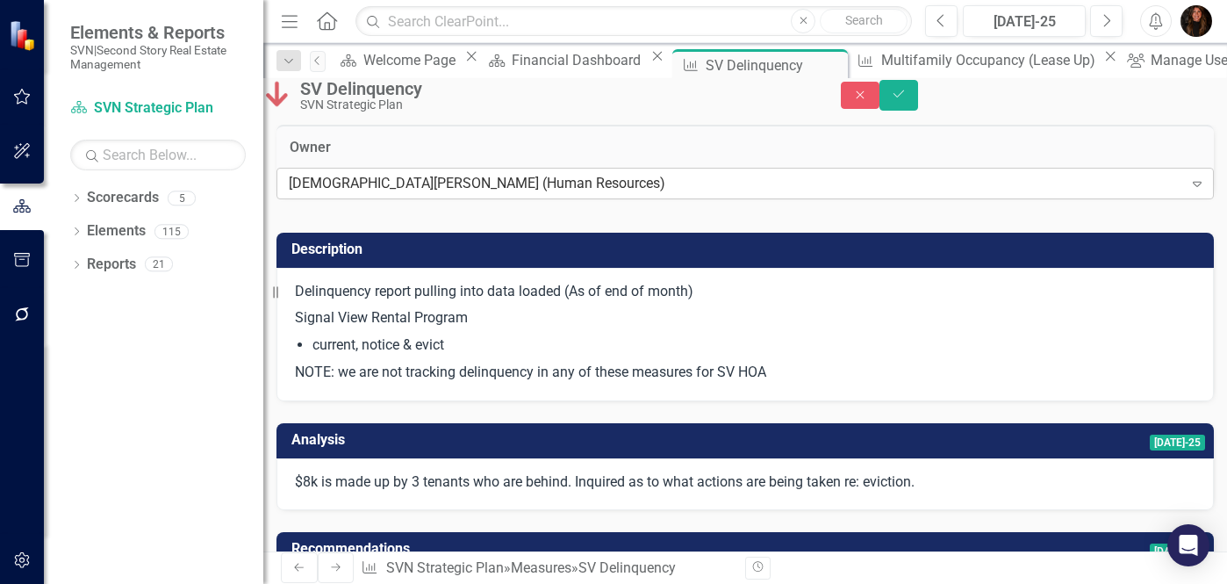
click at [512, 194] on div "[DEMOGRAPHIC_DATA][PERSON_NAME] (Human Resources)" at bounding box center [736, 184] width 894 height 20
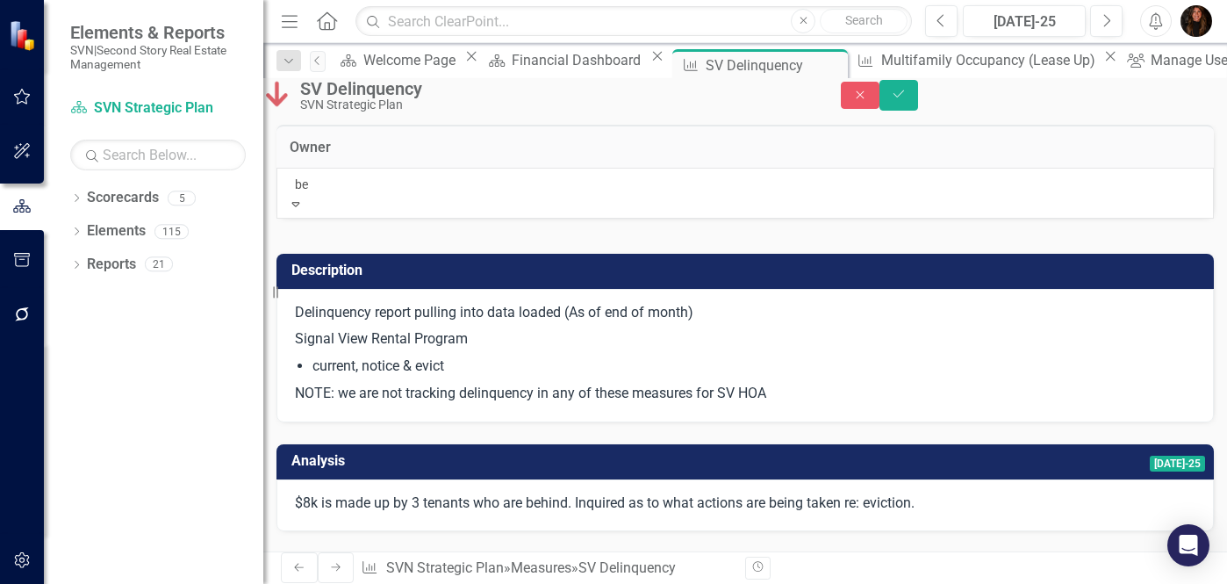
type input "[PERSON_NAME]"
click at [362, 583] on span "[PERSON_NAME] [PERSON_NAME] (Property Management)" at bounding box center [181, 593] width 362 height 17
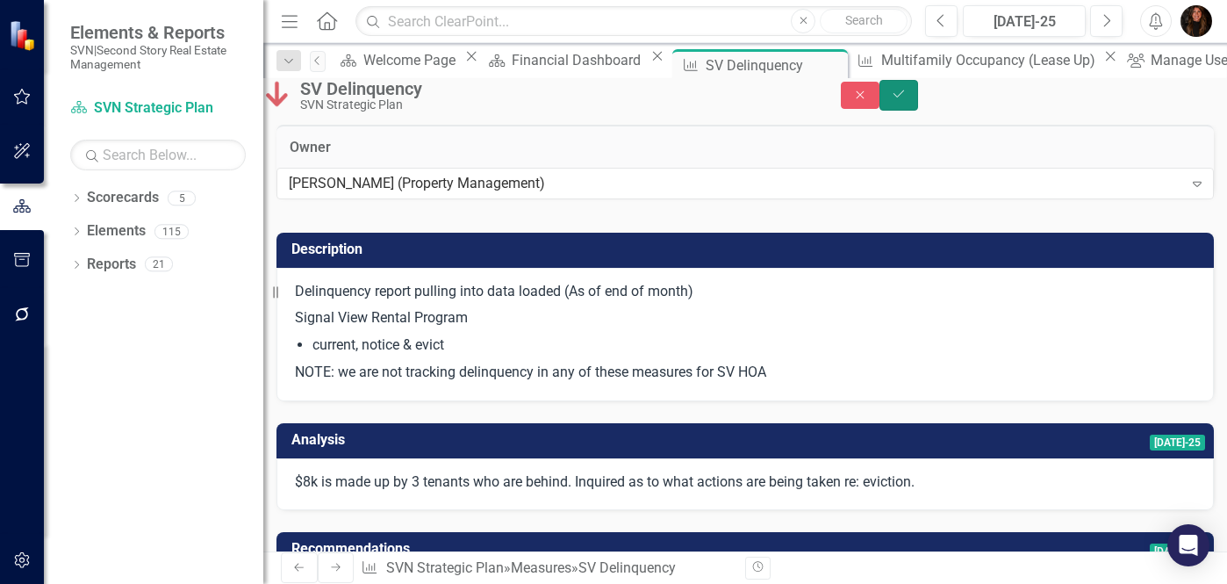
click at [907, 100] on icon "Save" at bounding box center [899, 94] width 16 height 12
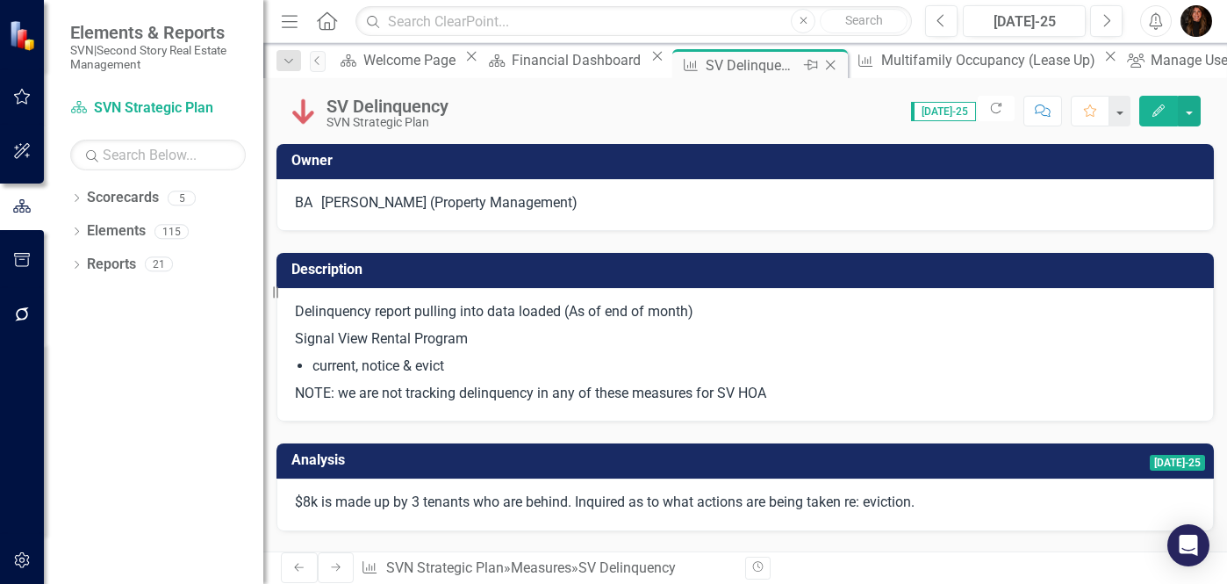
click at [826, 66] on icon at bounding box center [831, 66] width 10 height 10
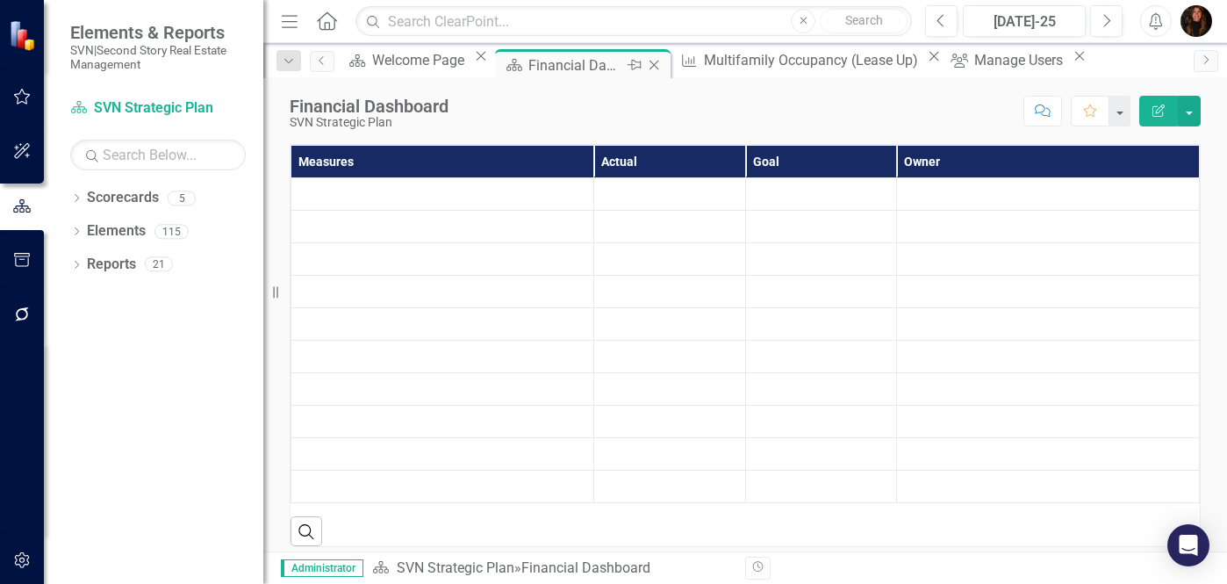
click at [560, 61] on div "Financial Dashboard" at bounding box center [575, 65] width 94 height 22
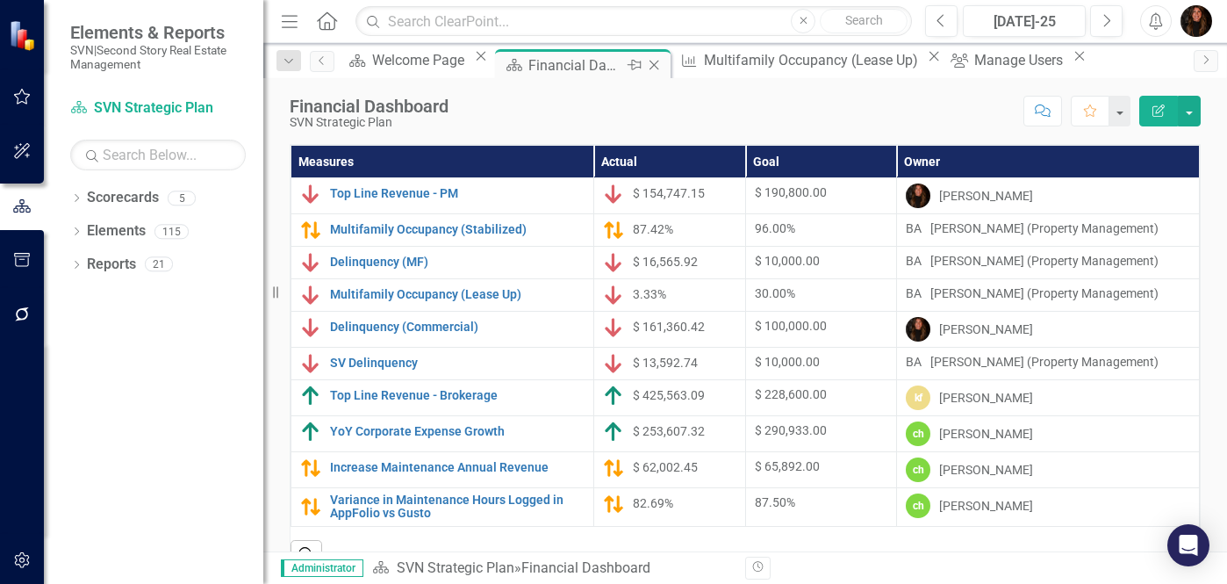
click at [663, 62] on icon "Close" at bounding box center [654, 65] width 18 height 14
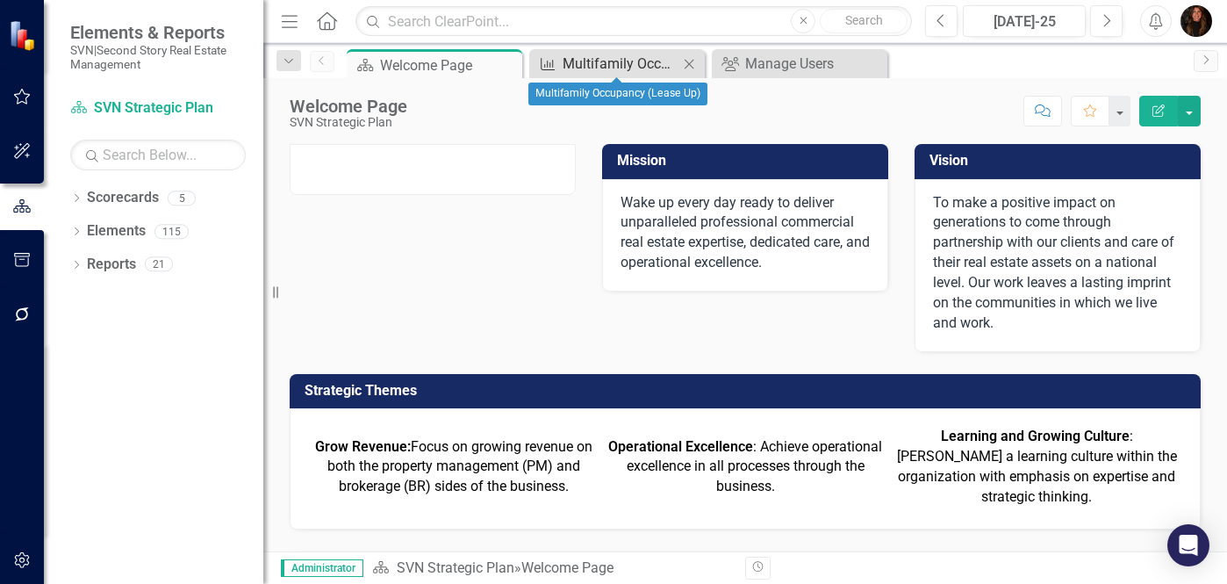
click at [657, 62] on div "Multifamily Occupancy (Lease Up)" at bounding box center [621, 64] width 116 height 22
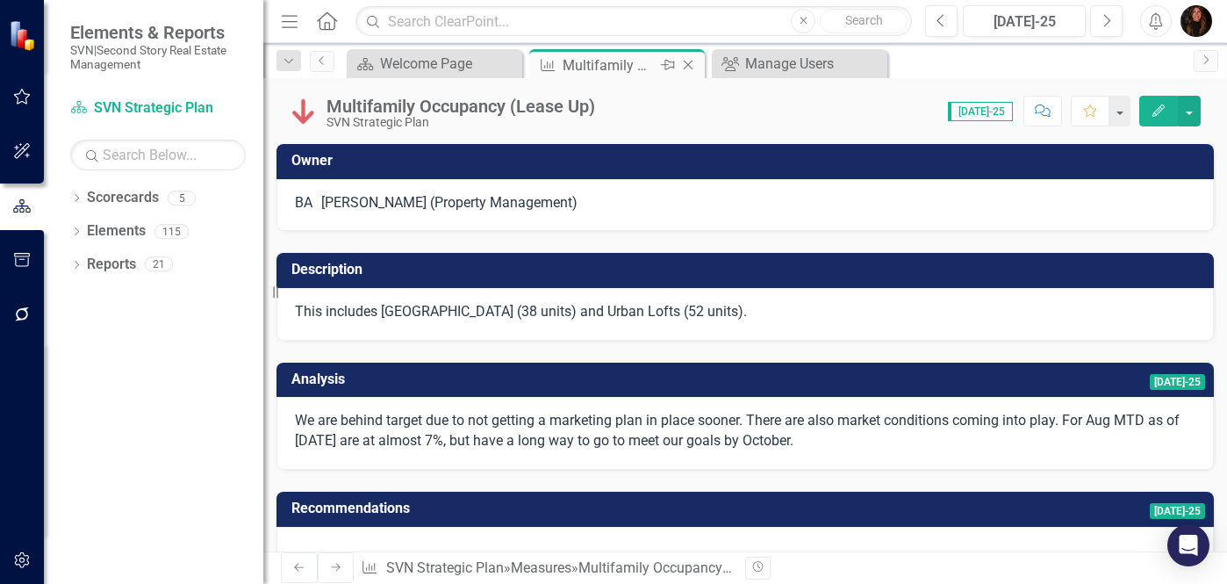
click at [684, 62] on icon "Close" at bounding box center [688, 65] width 18 height 14
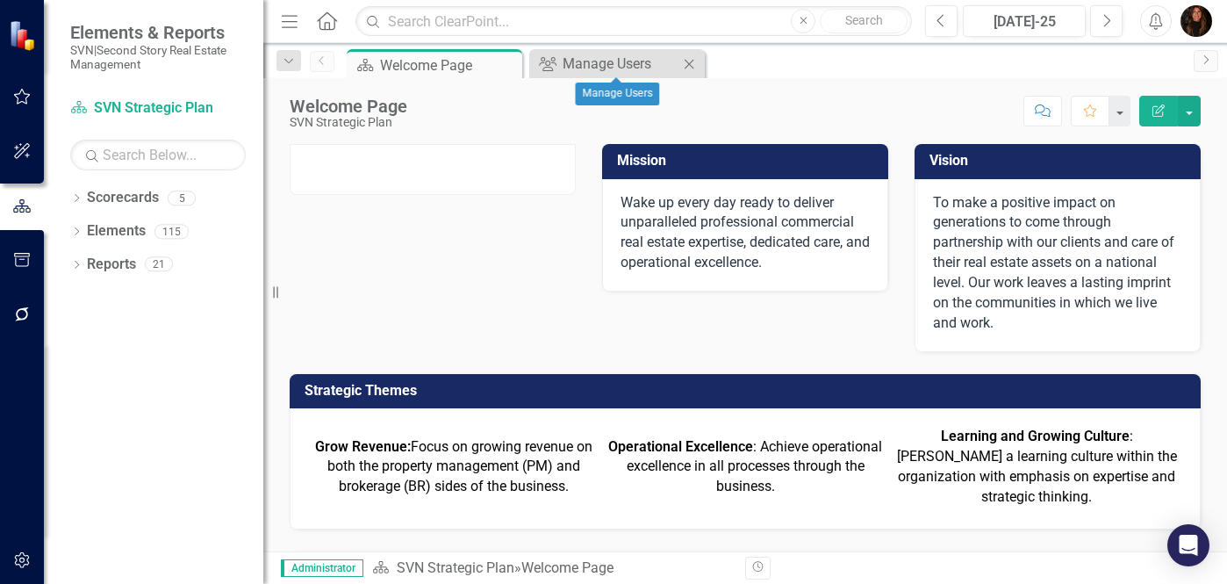
click at [679, 61] on div "Close" at bounding box center [689, 64] width 22 height 22
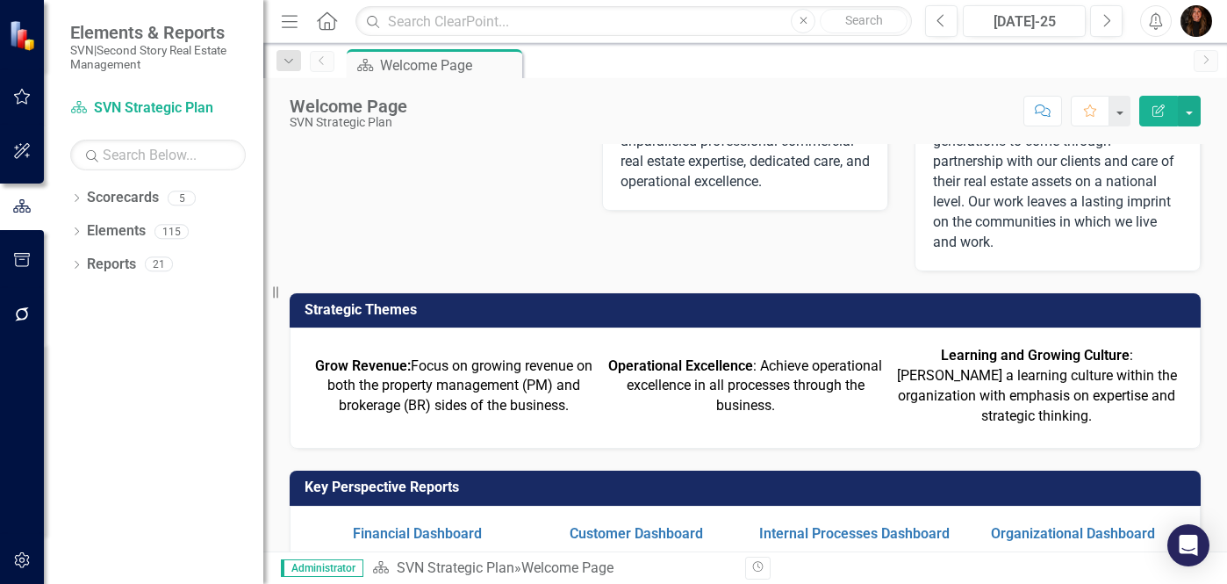
scroll to position [85, 0]
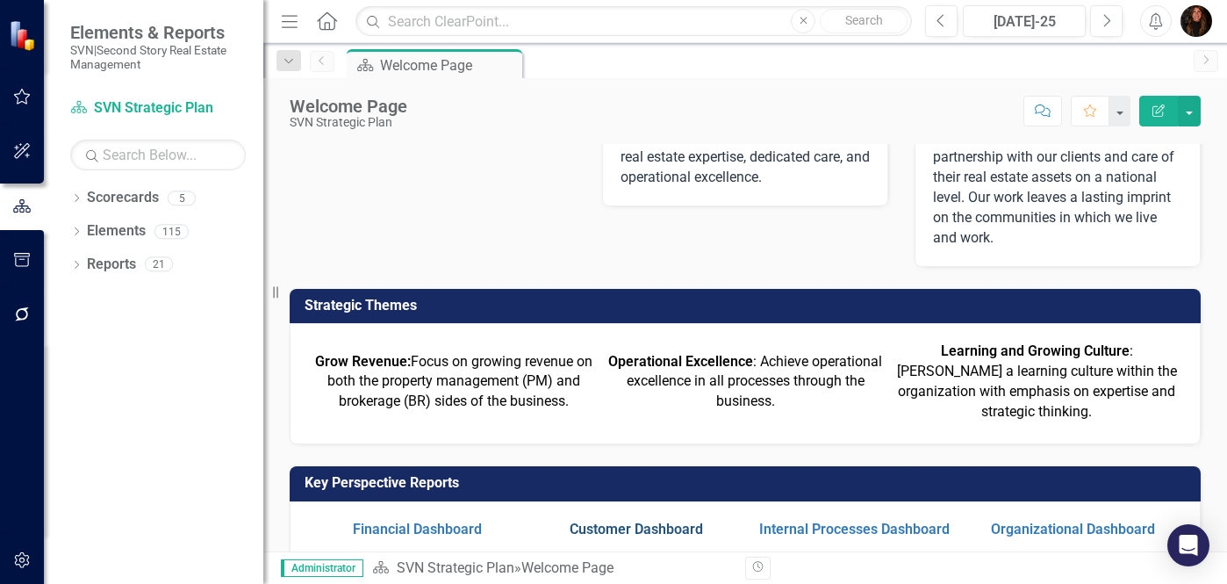
click at [655, 528] on link "Customer Dashboard" at bounding box center [636, 529] width 133 height 17
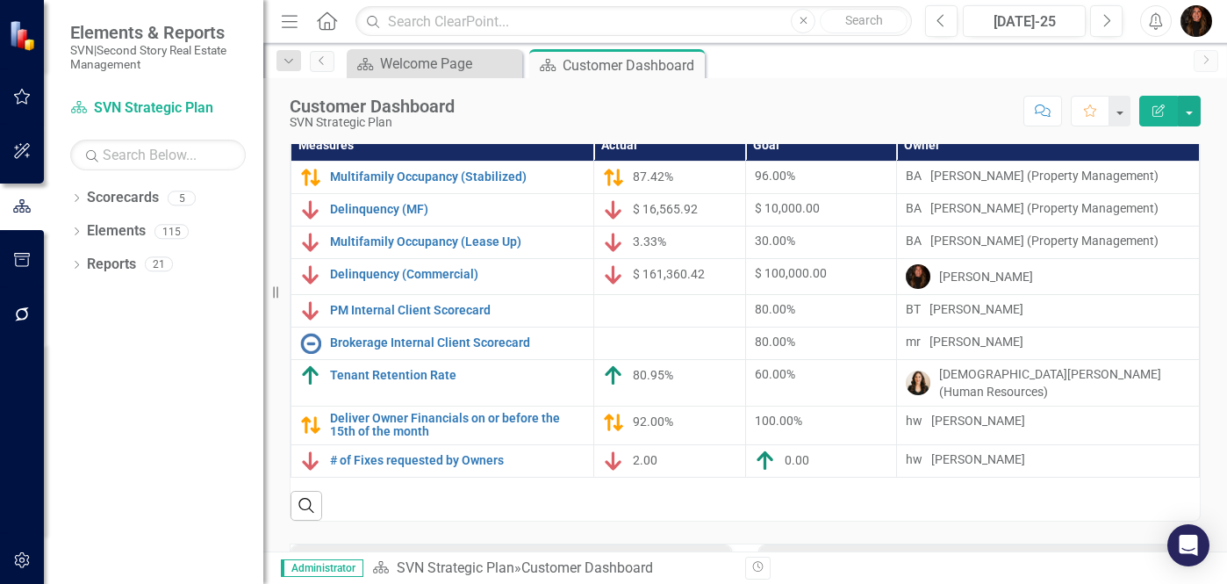
scroll to position [15, 0]
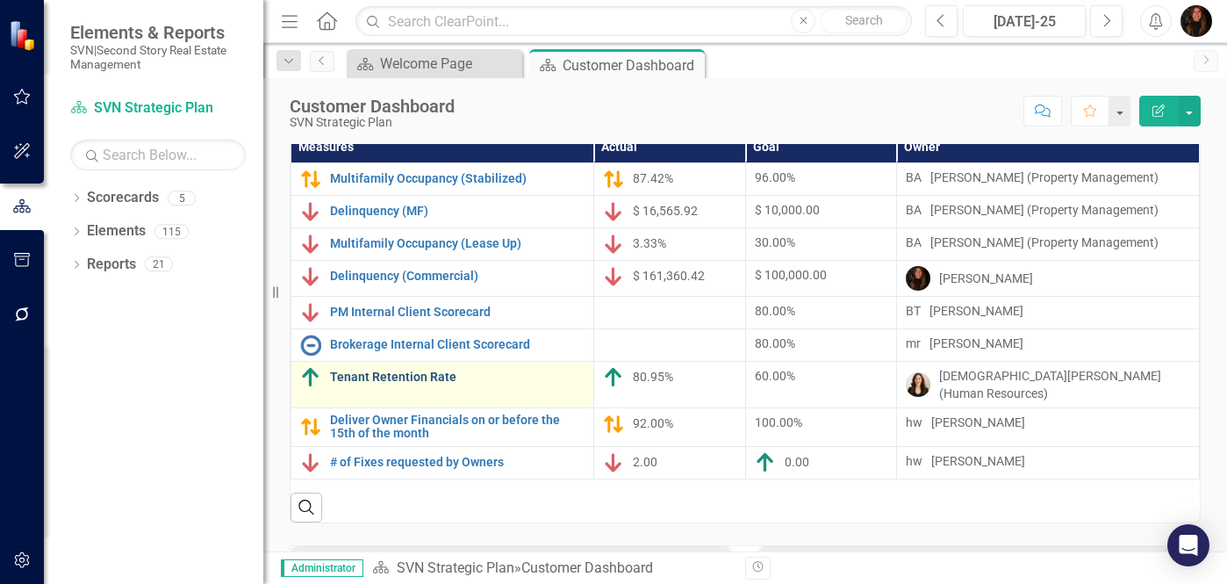
click at [450, 384] on link "Tenant Retention Rate" at bounding box center [457, 376] width 255 height 13
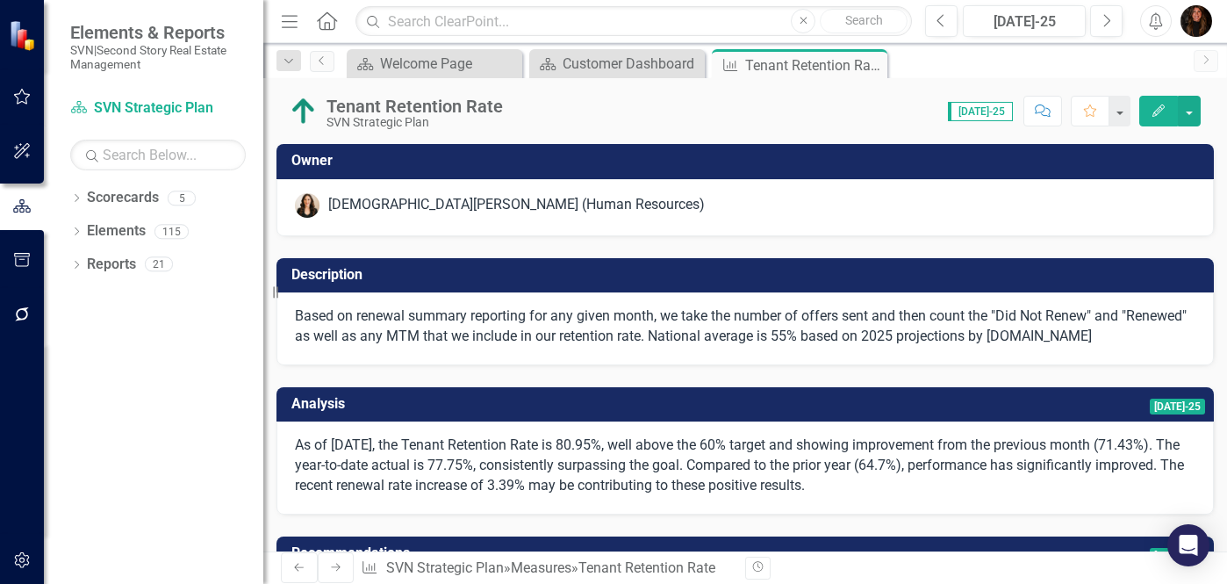
click at [492, 158] on h3 "Owner" at bounding box center [748, 161] width 914 height 16
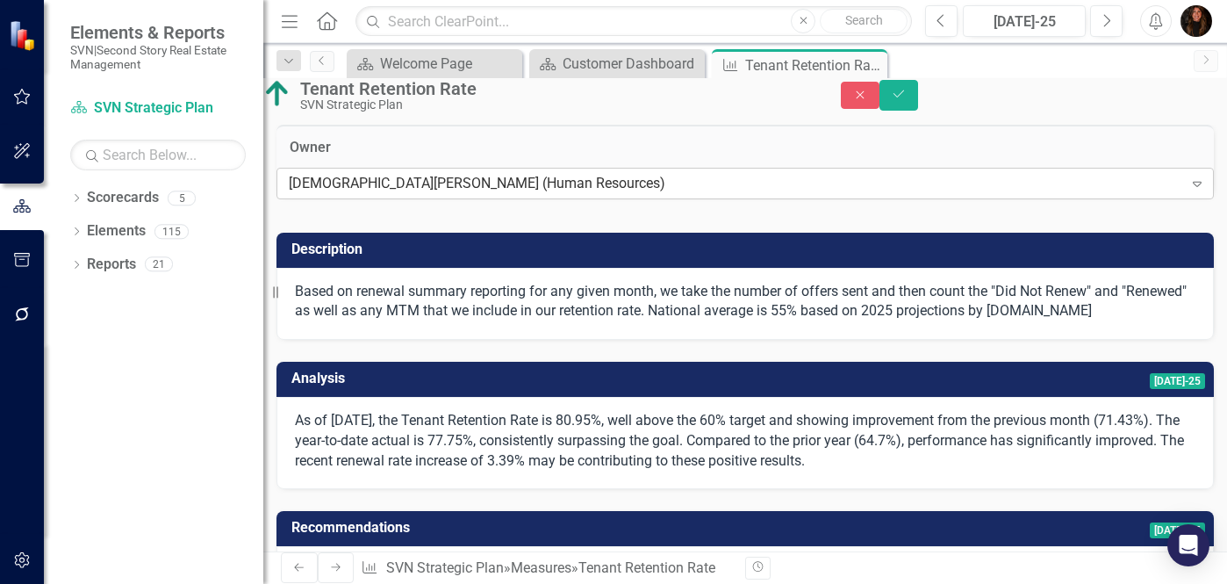
click at [615, 194] on div "[DEMOGRAPHIC_DATA][PERSON_NAME] (Human Resources)" at bounding box center [736, 184] width 894 height 20
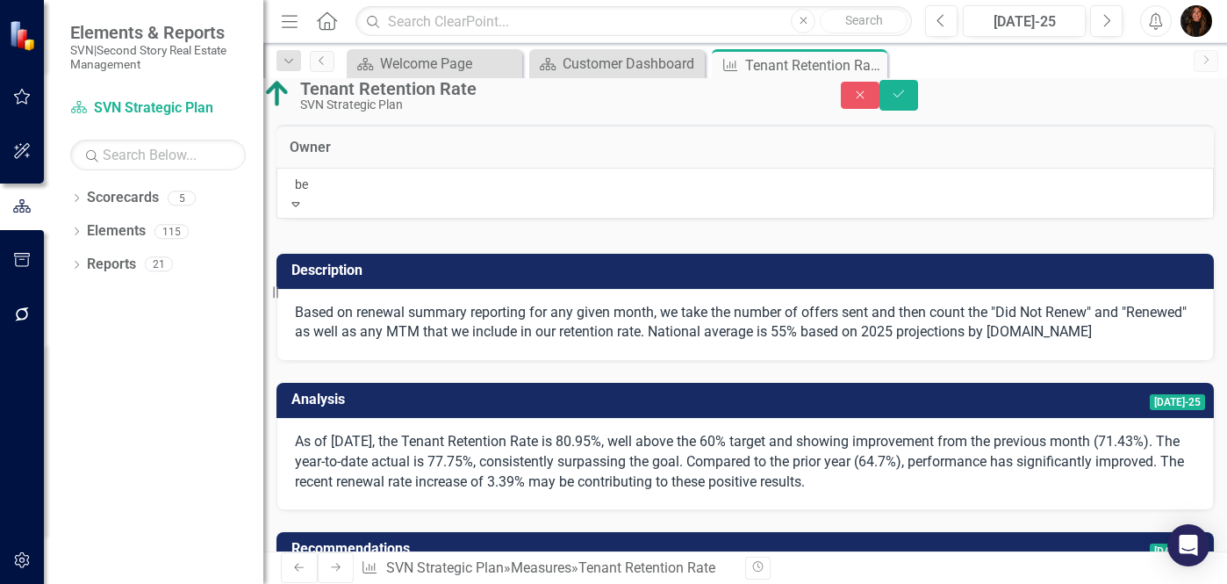
type input "[PERSON_NAME]"
click at [362, 583] on span "[PERSON_NAME] [PERSON_NAME] (Property Management)" at bounding box center [181, 593] width 362 height 17
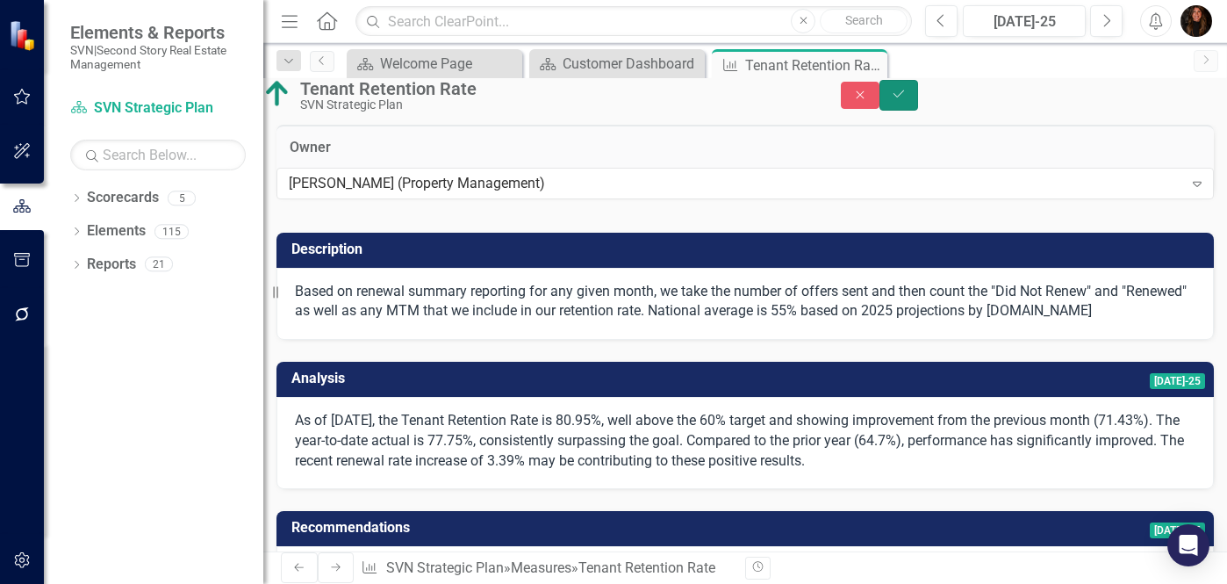
click at [907, 99] on icon "Save" at bounding box center [899, 94] width 16 height 12
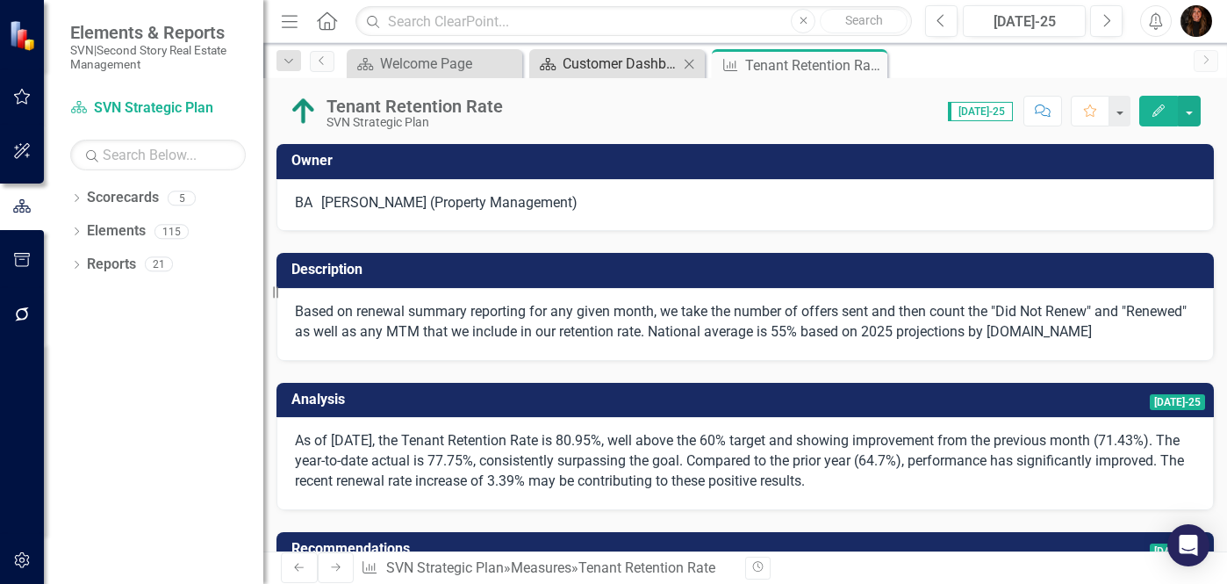
click at [650, 61] on div "Customer Dashboard" at bounding box center [621, 64] width 116 height 22
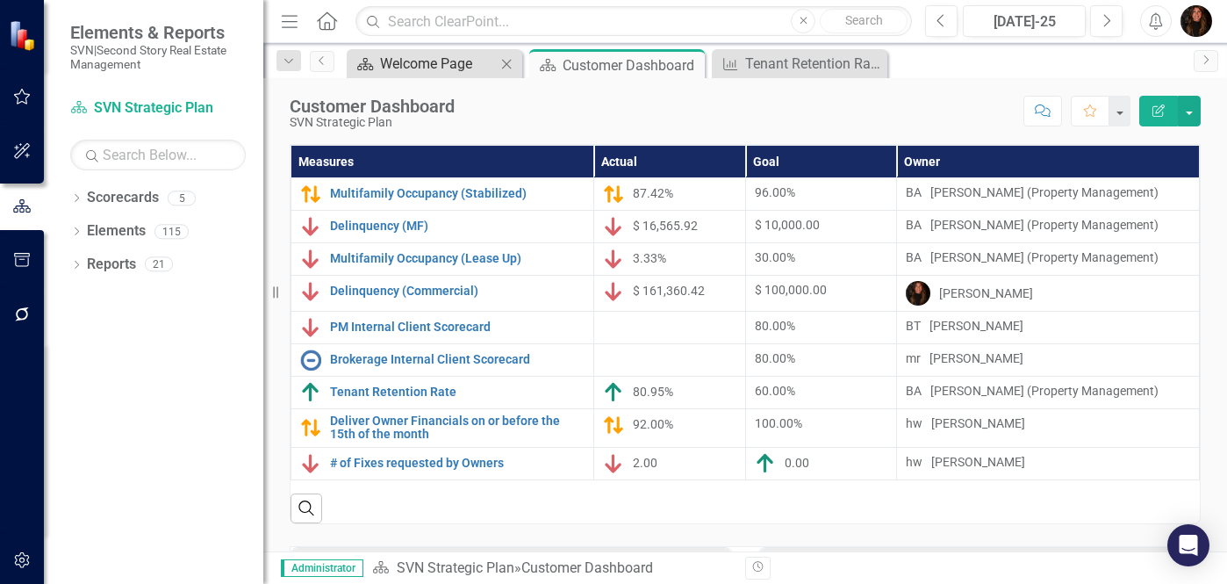
click at [464, 70] on div "Welcome Page" at bounding box center [438, 64] width 116 height 22
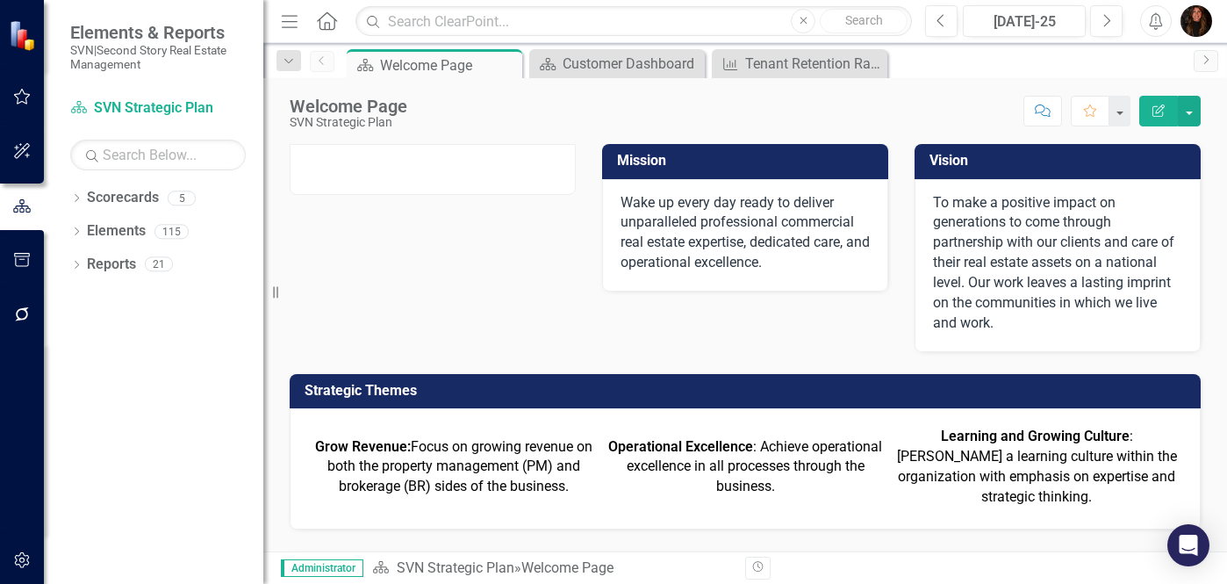
scroll to position [153, 0]
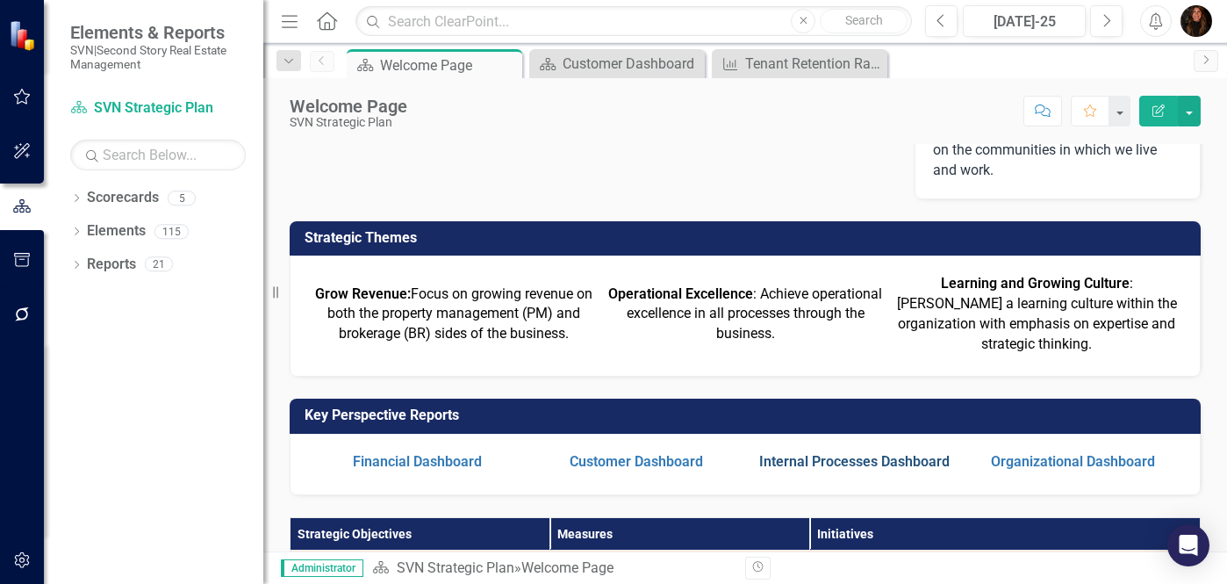
click at [842, 459] on link "Internal Processes Dashboard" at bounding box center [854, 461] width 190 height 17
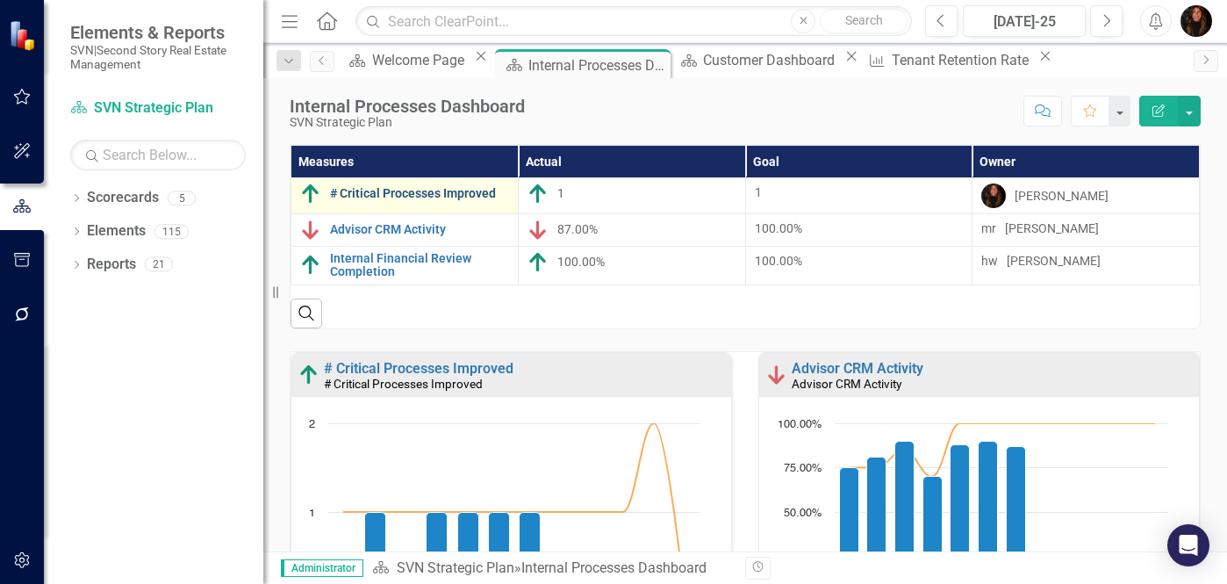
click at [473, 190] on link "# Critical Processes Improved" at bounding box center [419, 193] width 179 height 13
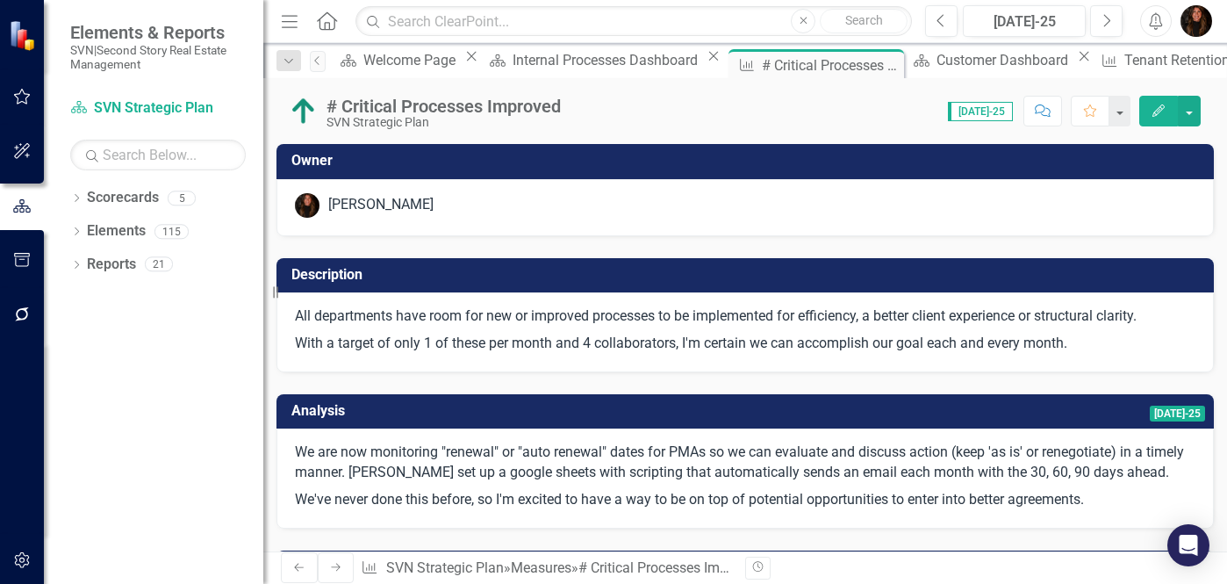
click at [448, 162] on h3 "Owner" at bounding box center [748, 161] width 914 height 16
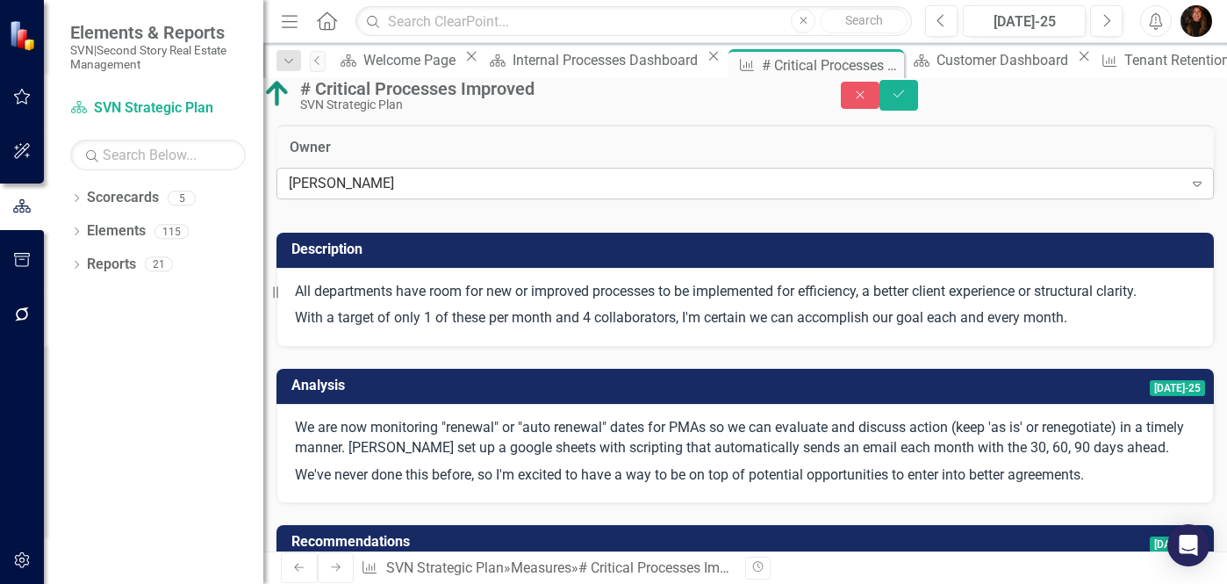
click at [510, 194] on div "[PERSON_NAME]" at bounding box center [736, 184] width 894 height 20
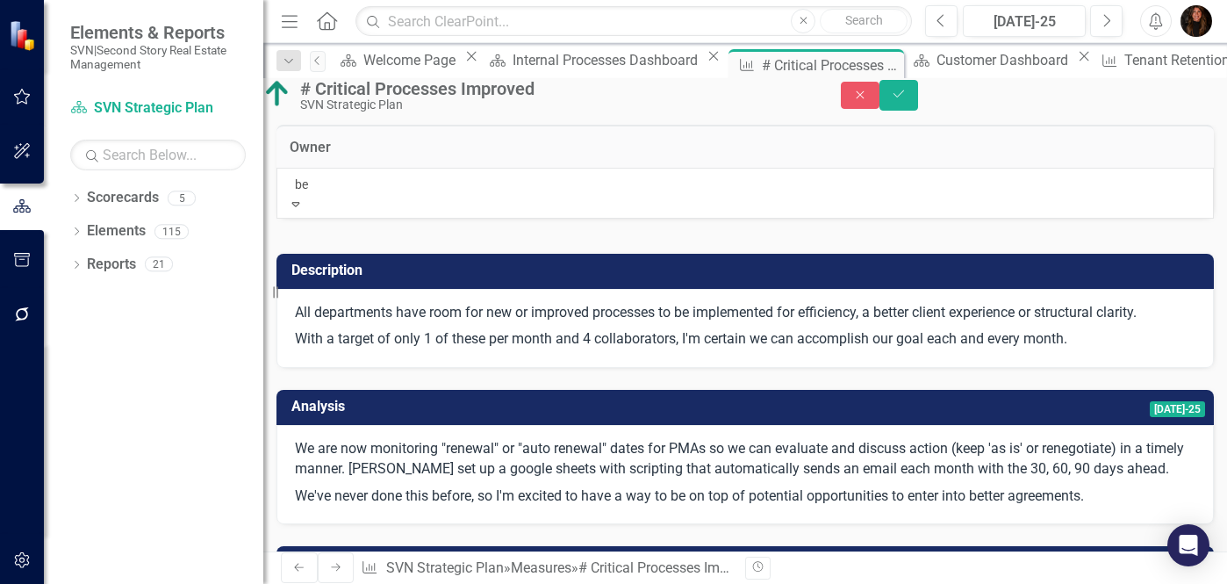
type input "[PERSON_NAME]"
click at [362, 583] on span "[PERSON_NAME] [PERSON_NAME] (Property Management)" at bounding box center [181, 593] width 362 height 17
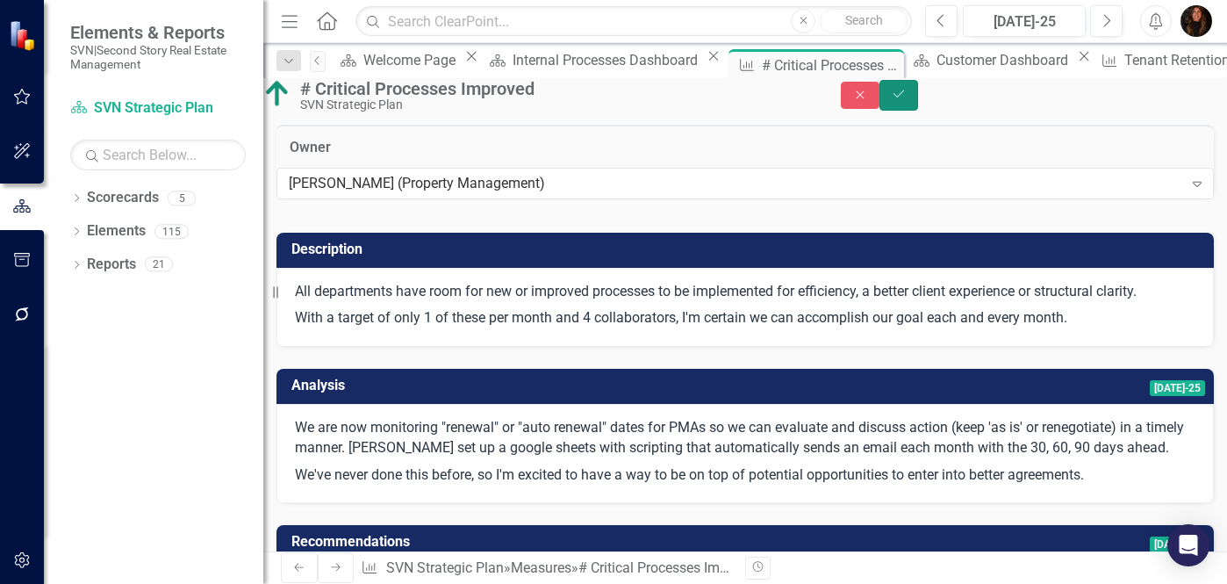
click at [904, 97] on icon "submit" at bounding box center [899, 93] width 11 height 7
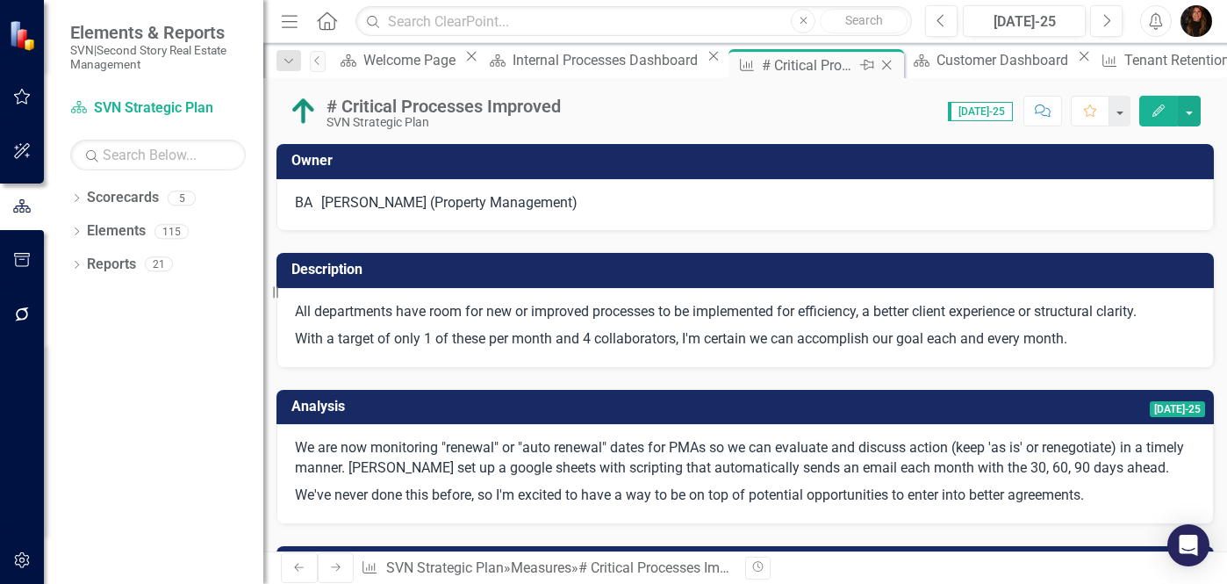
click at [762, 65] on div "# Critical Processes Improved" at bounding box center [809, 65] width 94 height 22
click at [882, 65] on icon at bounding box center [887, 66] width 10 height 10
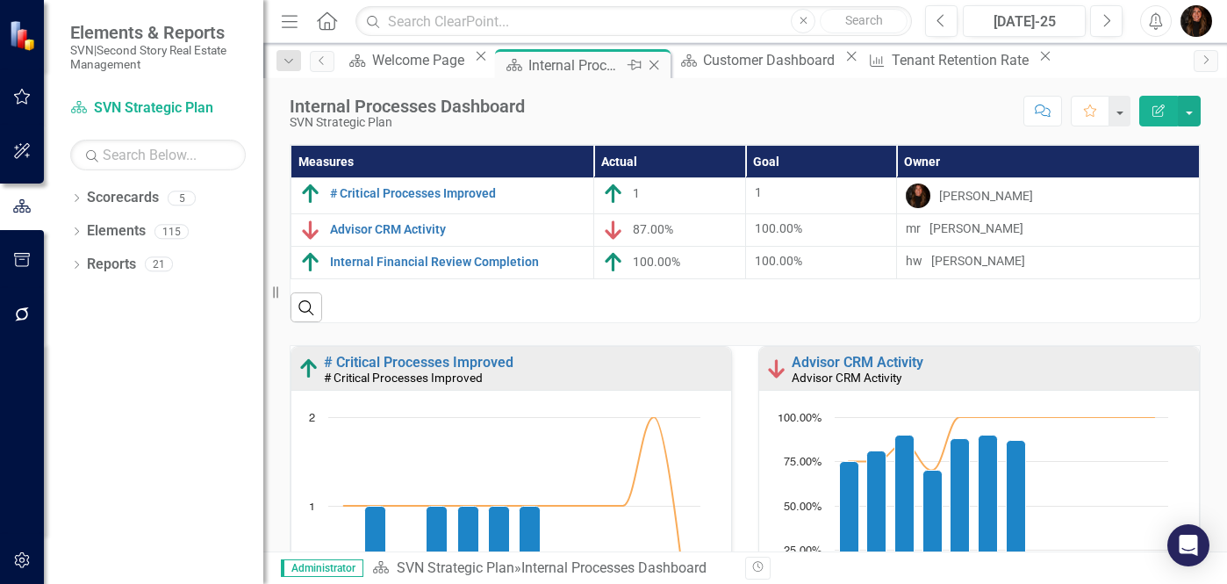
click at [580, 62] on div "Internal Processes Dashboard" at bounding box center [575, 65] width 94 height 22
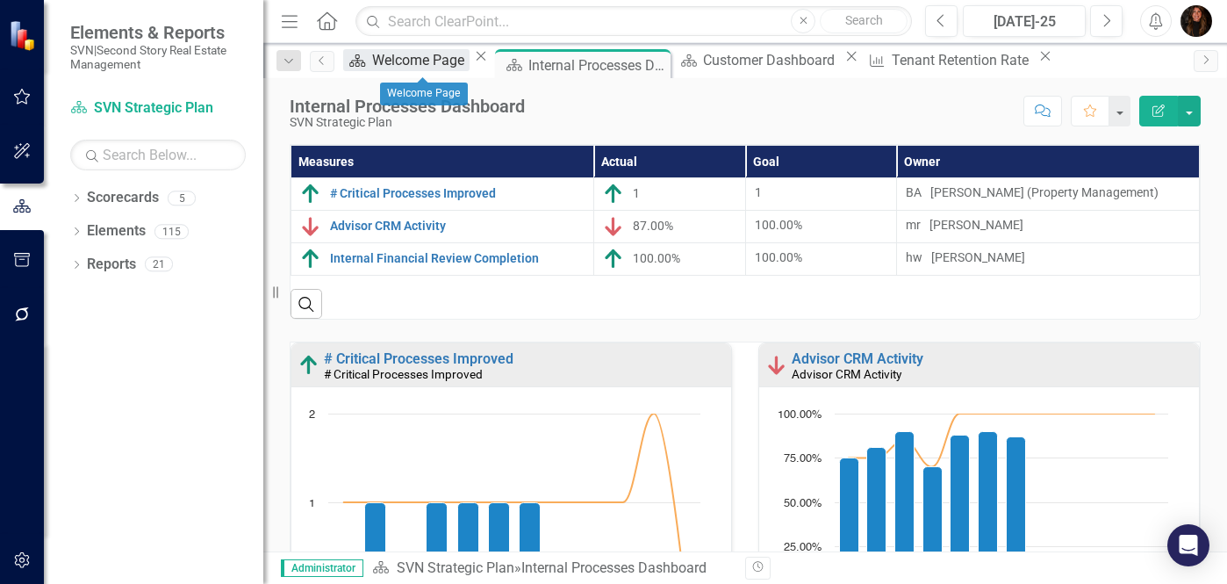
click at [444, 64] on div "Welcome Page" at bounding box center [420, 60] width 97 height 22
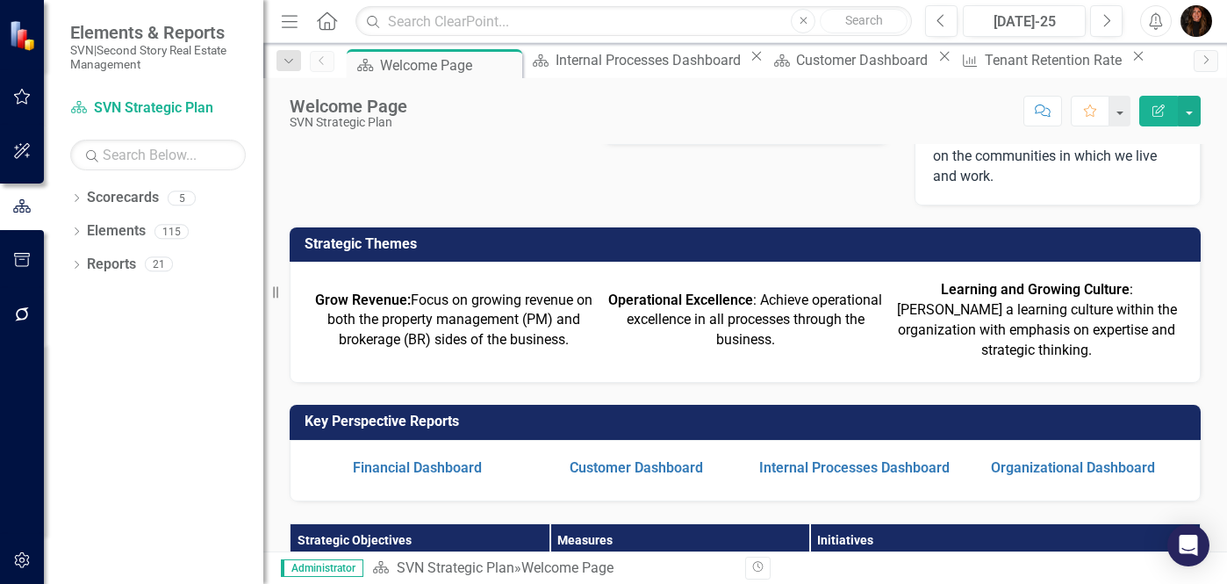
scroll to position [162, 0]
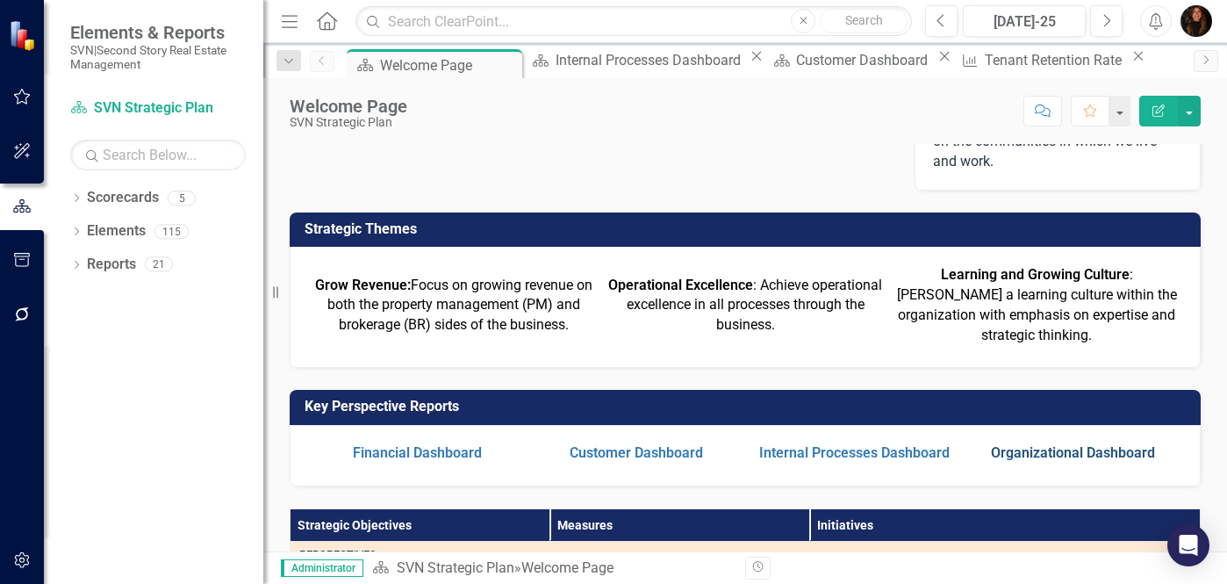
click at [1033, 449] on link "Organizational Dashboard" at bounding box center [1073, 452] width 164 height 17
